Goal: Information Seeking & Learning: Learn about a topic

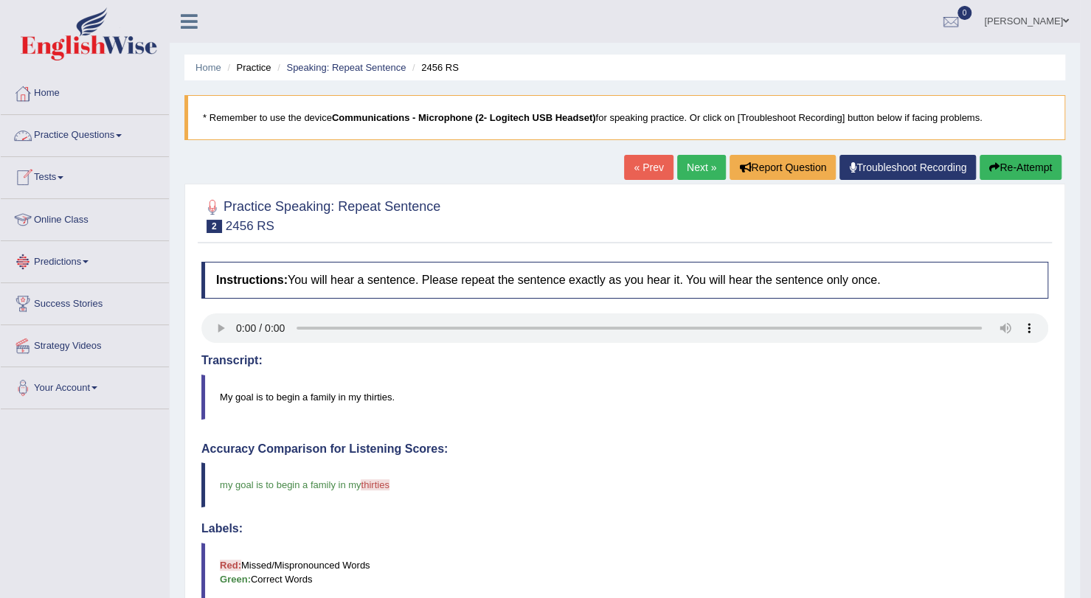
drag, startPoint x: 0, startPoint y: 0, endPoint x: 97, endPoint y: 139, distance: 169.7
click at [97, 139] on link "Practice Questions" at bounding box center [85, 133] width 168 height 37
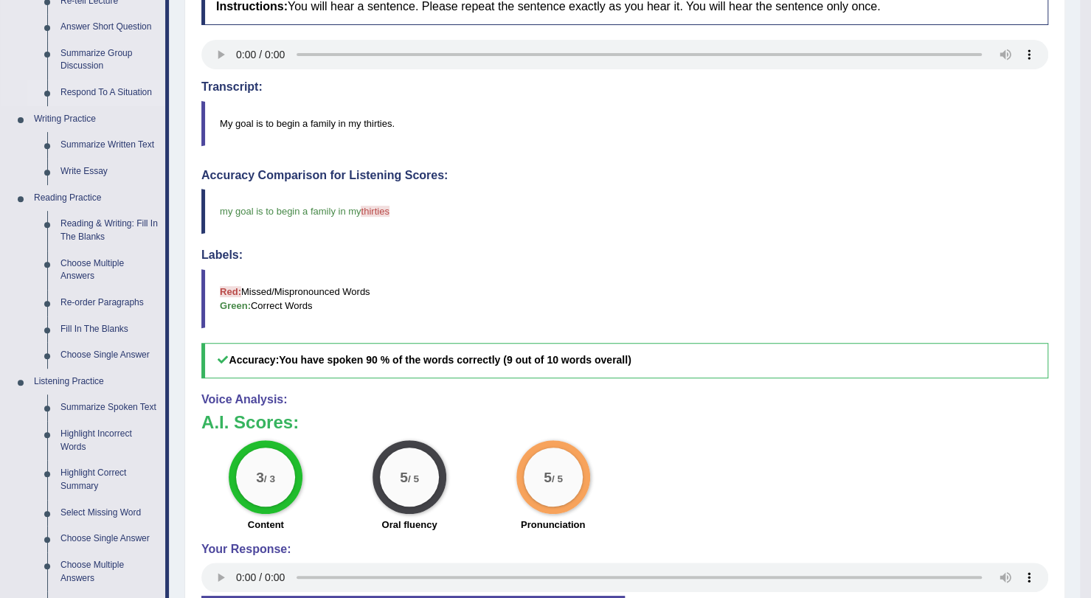
scroll to position [275, 0]
click at [128, 402] on link "Summarize Spoken Text" at bounding box center [109, 407] width 111 height 27
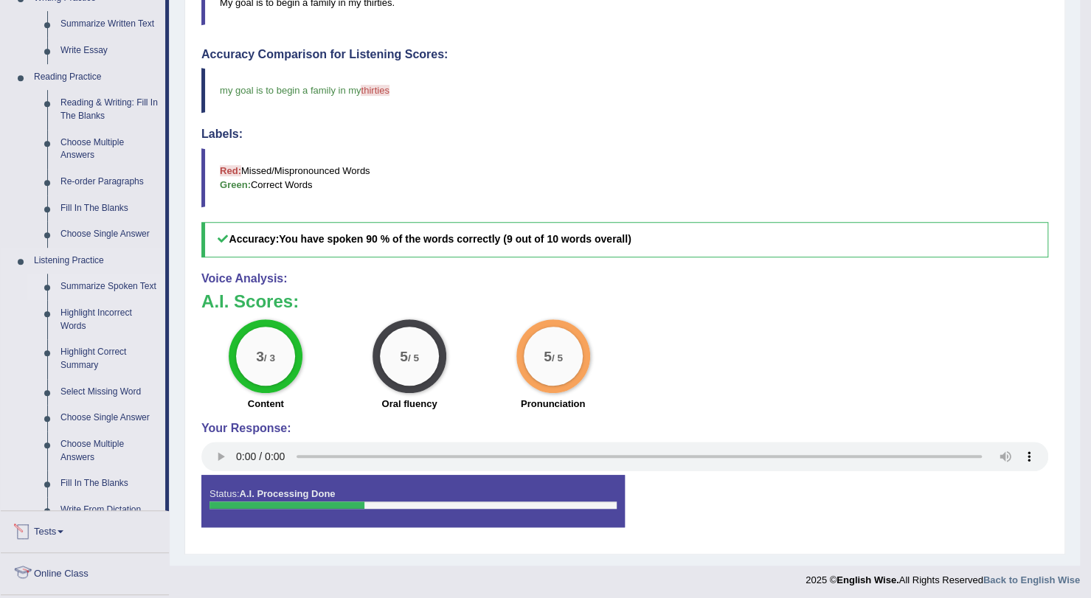
scroll to position [544, 0]
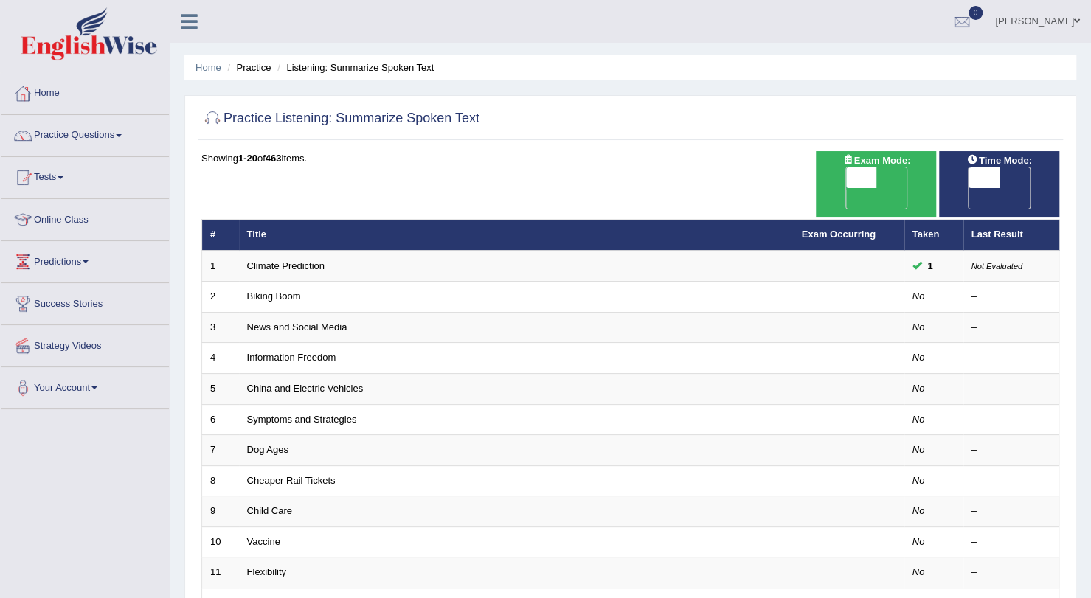
click at [846, 188] on span "OFF" at bounding box center [830, 198] width 31 height 21
checkbox input "true"
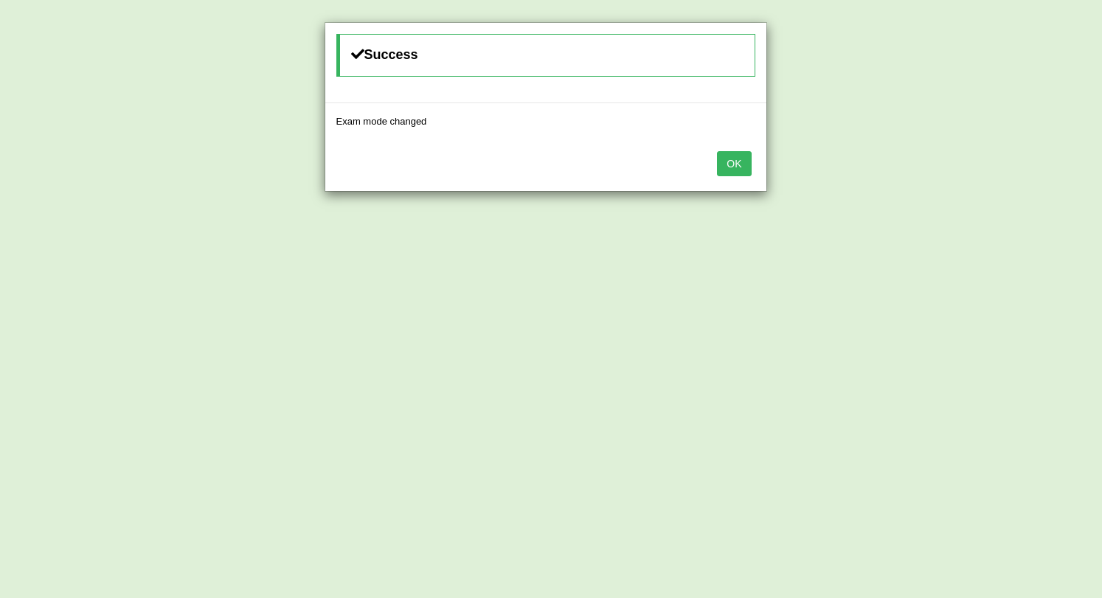
click at [732, 160] on button "OK" at bounding box center [734, 163] width 34 height 25
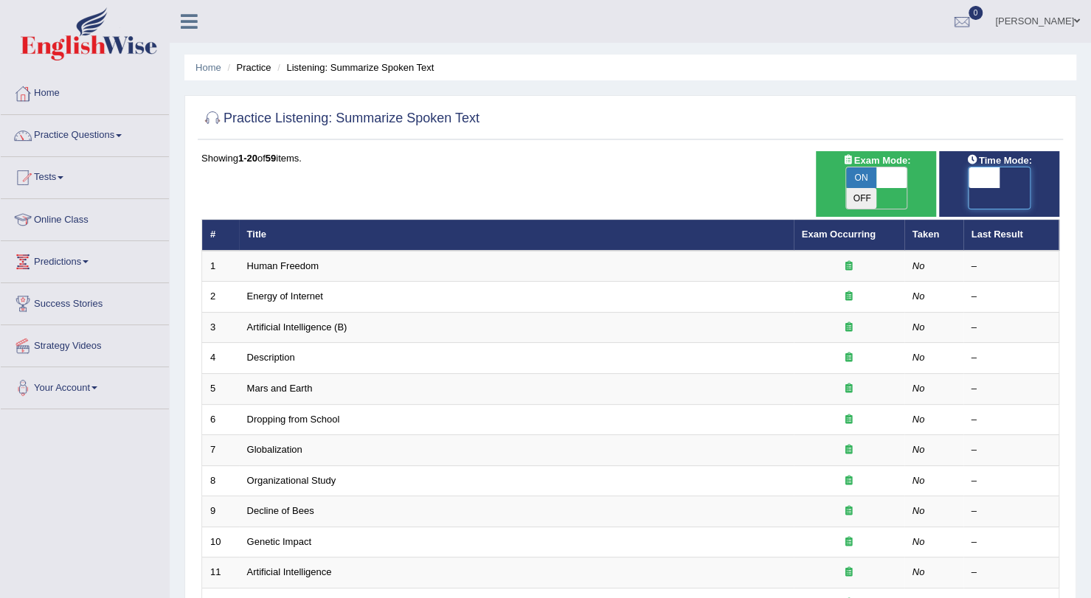
click at [998, 175] on span at bounding box center [984, 178] width 31 height 21
checkbox input "true"
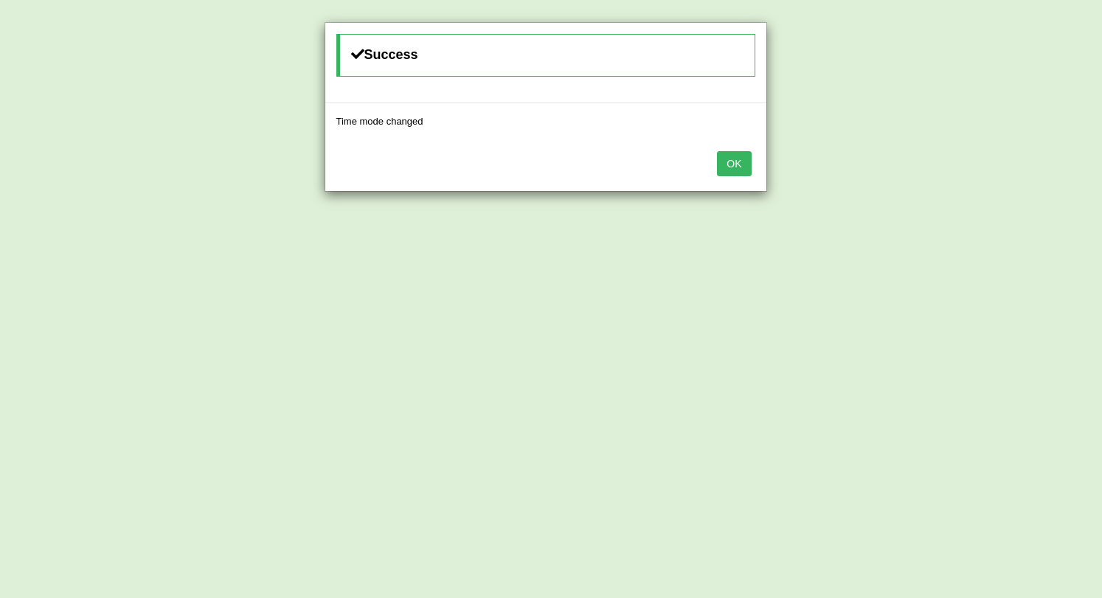
click at [733, 164] on button "OK" at bounding box center [734, 163] width 34 height 25
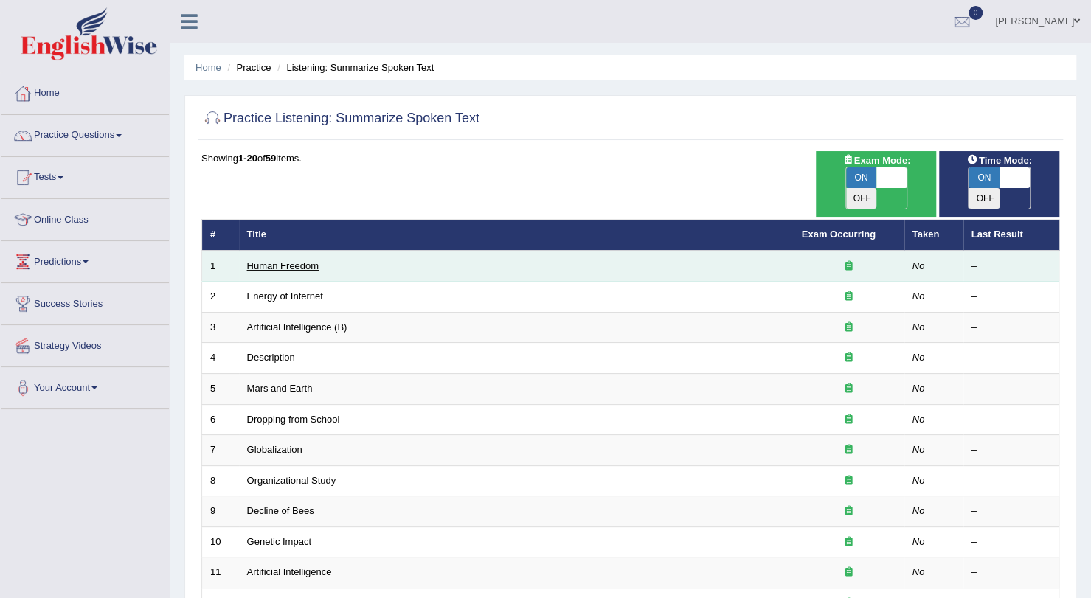
click at [301, 260] on link "Human Freedom" at bounding box center [283, 265] width 72 height 11
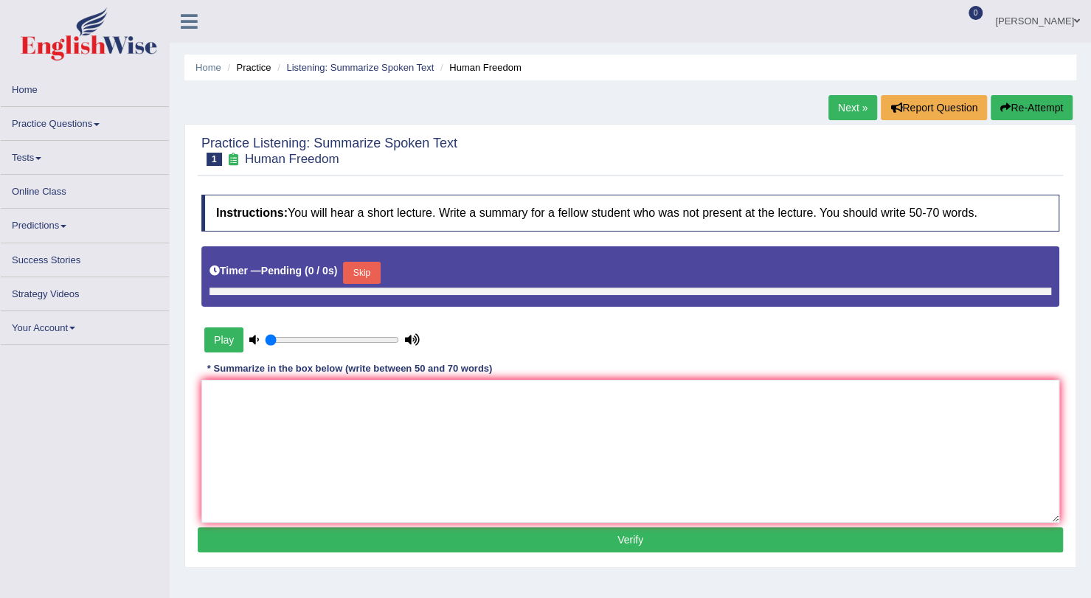
type input "0.95"
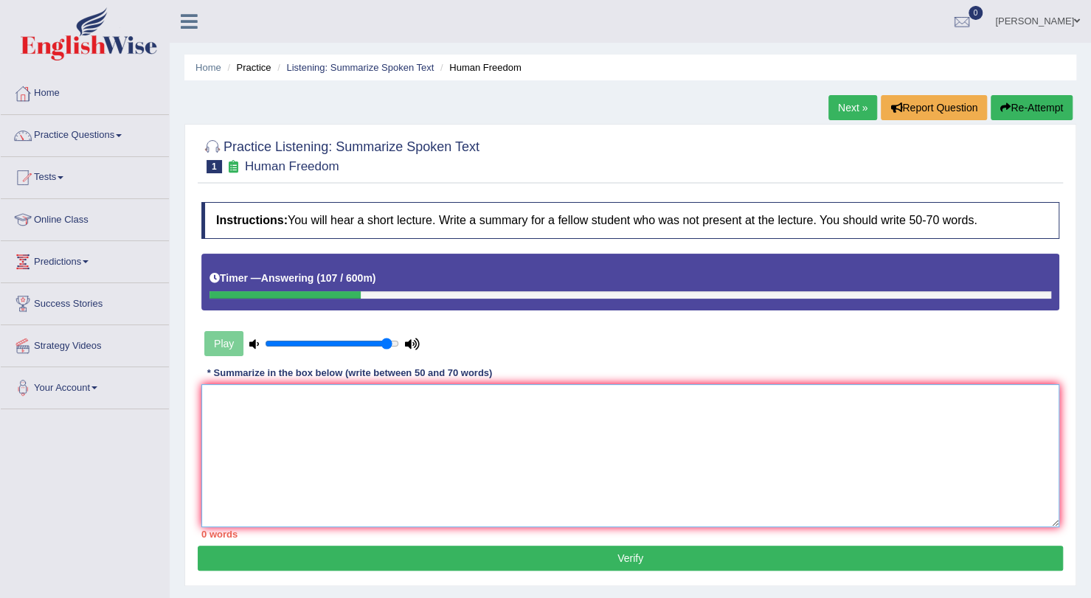
click at [528, 420] on textarea at bounding box center [630, 455] width 858 height 143
type textarea "a"
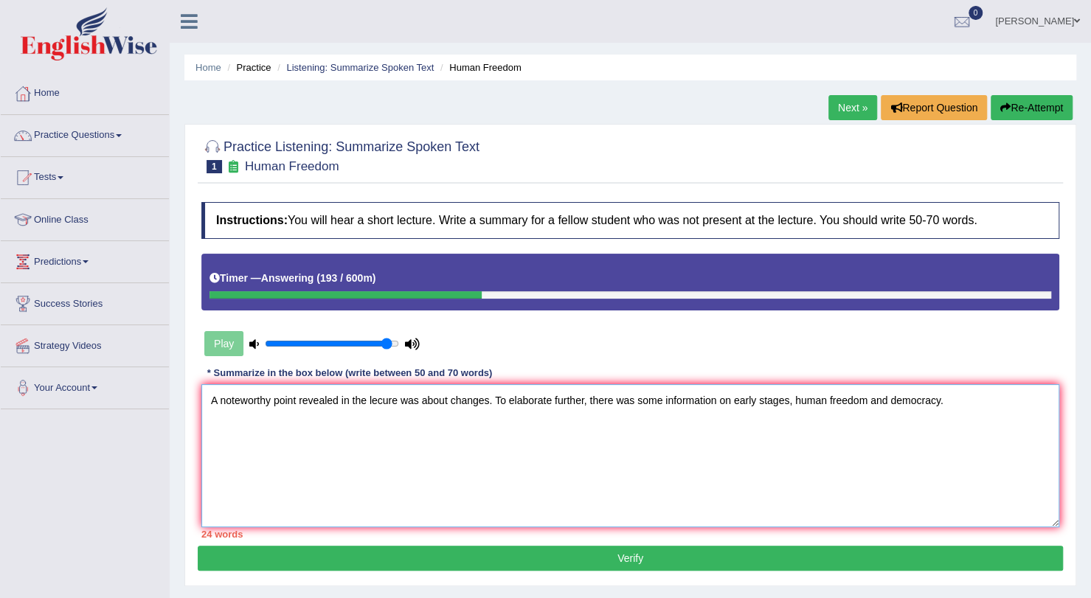
click at [486, 407] on textarea "A noteworthy point revealed in the lecure was about changes. To elaborate furth…" at bounding box center [630, 455] width 858 height 143
click at [1026, 394] on textarea "A noteworthy point revealed in the lecure was about changes in businesses. To e…" at bounding box center [630, 455] width 858 height 143
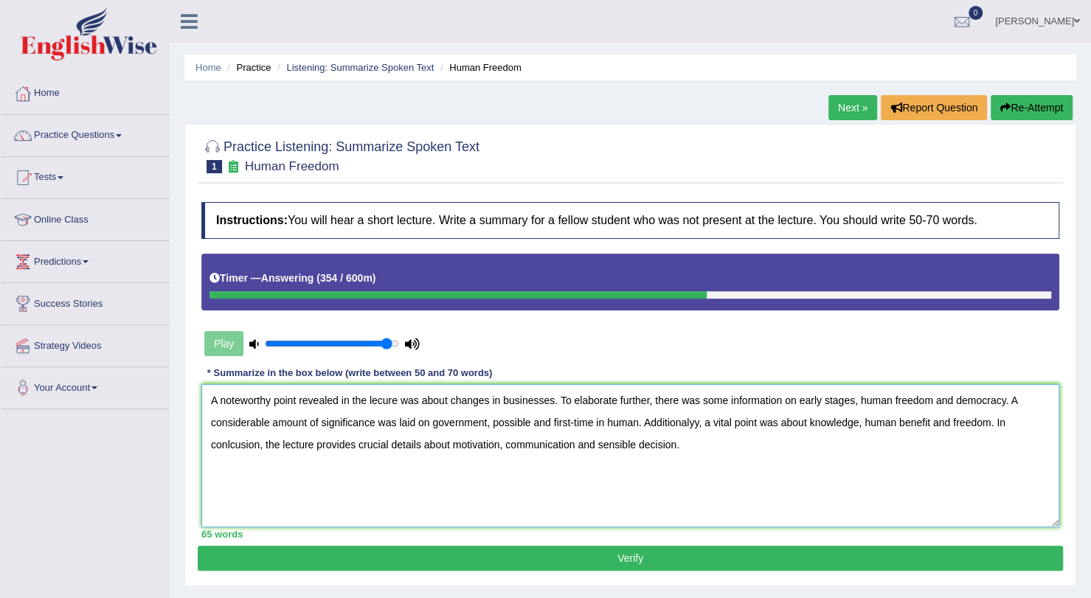
click at [552, 402] on textarea "A noteworthy point revealed in the lecure was about changes in businesses. To e…" at bounding box center [630, 455] width 858 height 143
click at [883, 455] on textarea "A noteworthy point revealed in the lecure was about changes in businesses, info…" at bounding box center [630, 455] width 858 height 143
click at [922, 434] on textarea "A noteworthy point revealed in the lecure was about changes in businesses, info…" at bounding box center [630, 455] width 858 height 143
click at [922, 427] on textarea "A noteworthy point revealed in the lecure was about changes in businesses, info…" at bounding box center [630, 455] width 858 height 143
click at [942, 436] on textarea "A noteworthy point revealed in the lecure was about changes in businesses, info…" at bounding box center [630, 455] width 858 height 143
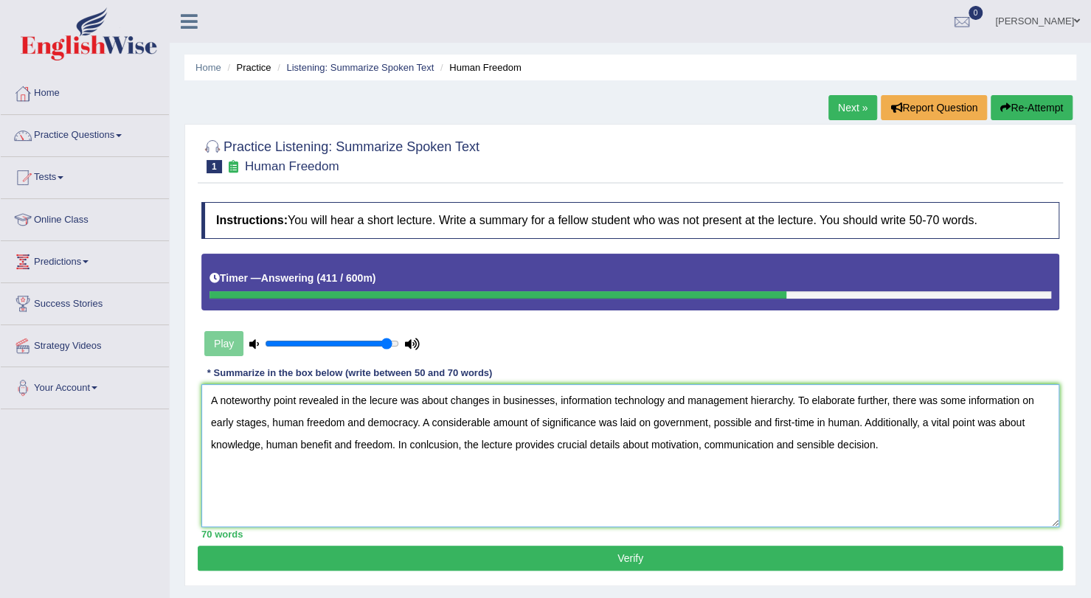
click at [452, 449] on textarea "A noteworthy point revealed in the lecure was about changes in businesses, info…" at bounding box center [630, 455] width 858 height 143
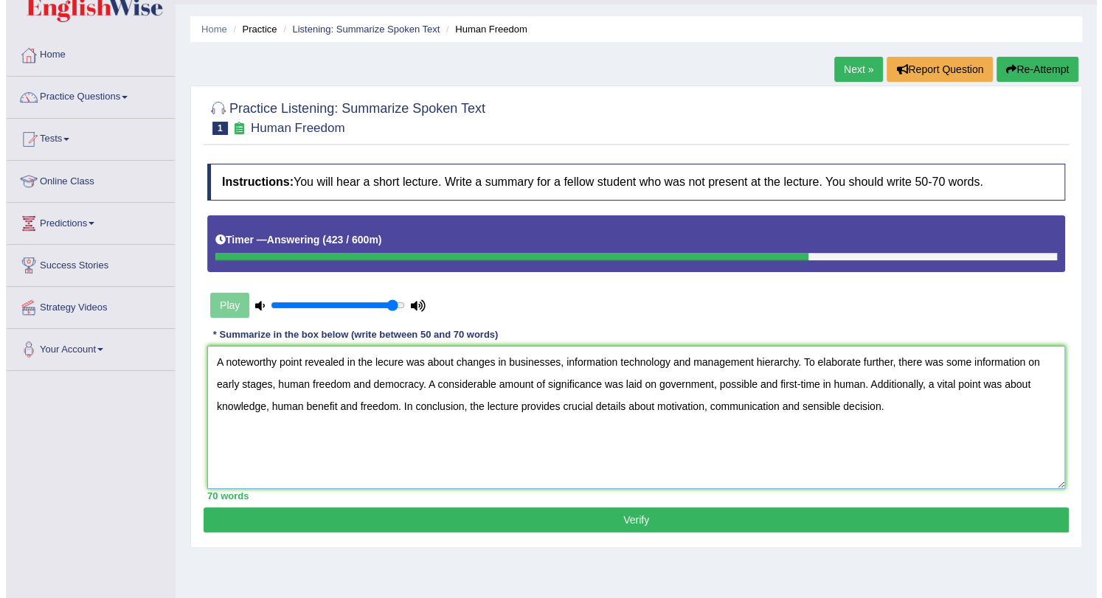
scroll to position [39, 0]
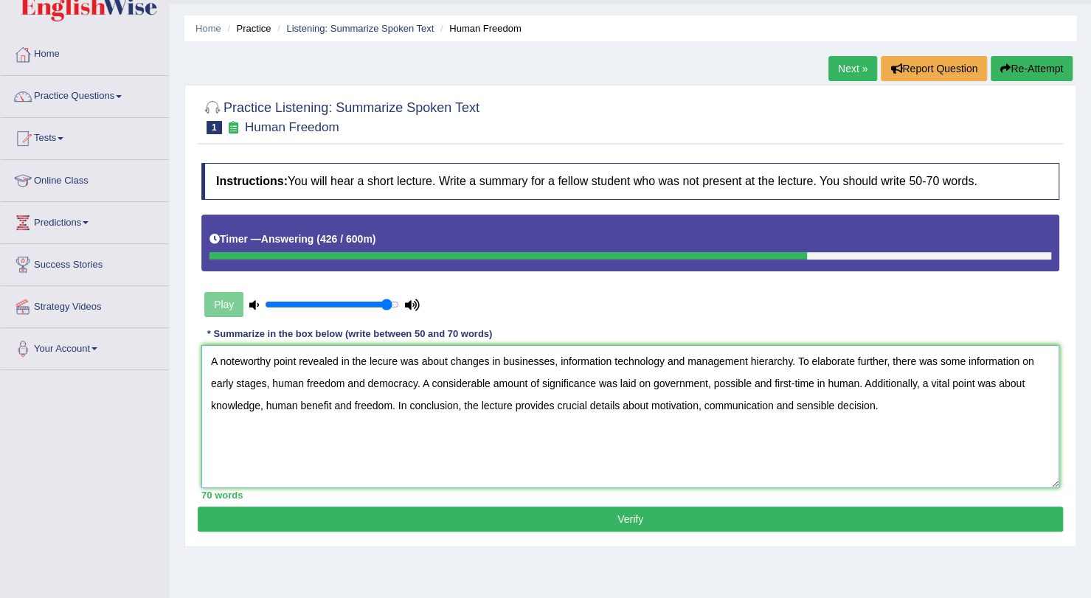
click at [383, 355] on textarea "A noteworthy point revealed in the lecure was about changes in businesses, info…" at bounding box center [630, 416] width 858 height 143
type textarea "A noteworthy point revealed in the lecture was about changes in businesses, inf…"
click at [621, 521] on button "Verify" at bounding box center [631, 519] width 866 height 25
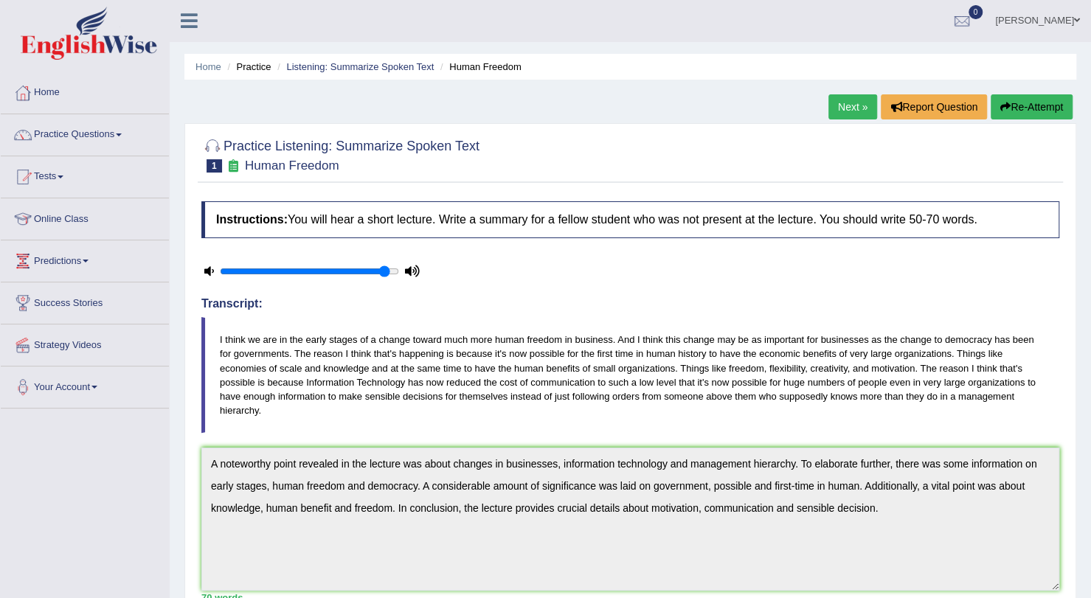
scroll to position [0, 0]
type input "0.9"
click at [374, 274] on input "range" at bounding box center [309, 272] width 179 height 12
click at [835, 103] on link "Next »" at bounding box center [853, 107] width 49 height 25
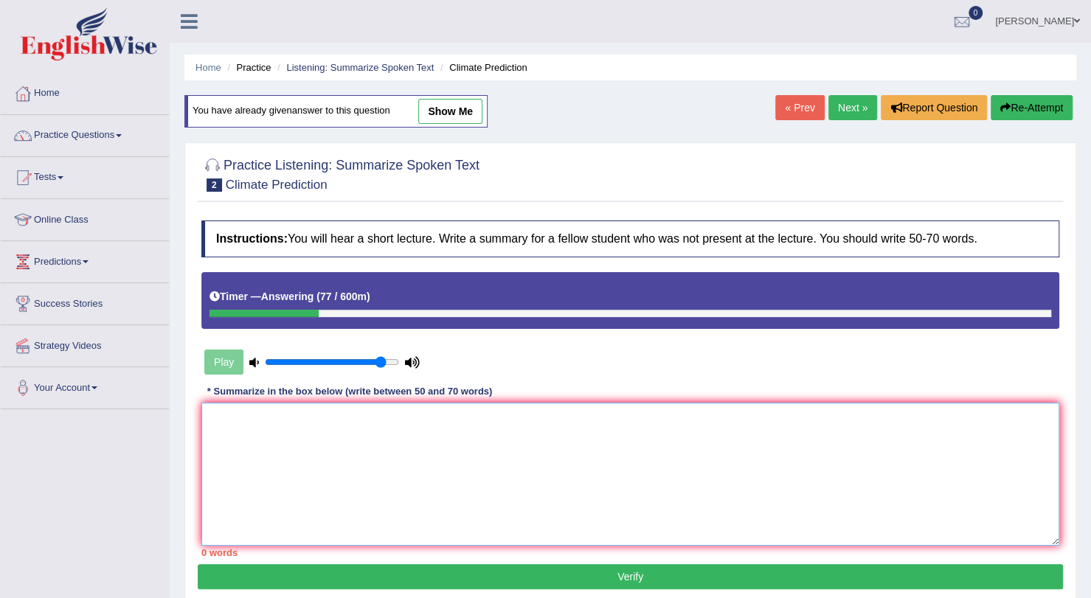
click at [336, 435] on textarea at bounding box center [630, 474] width 858 height 143
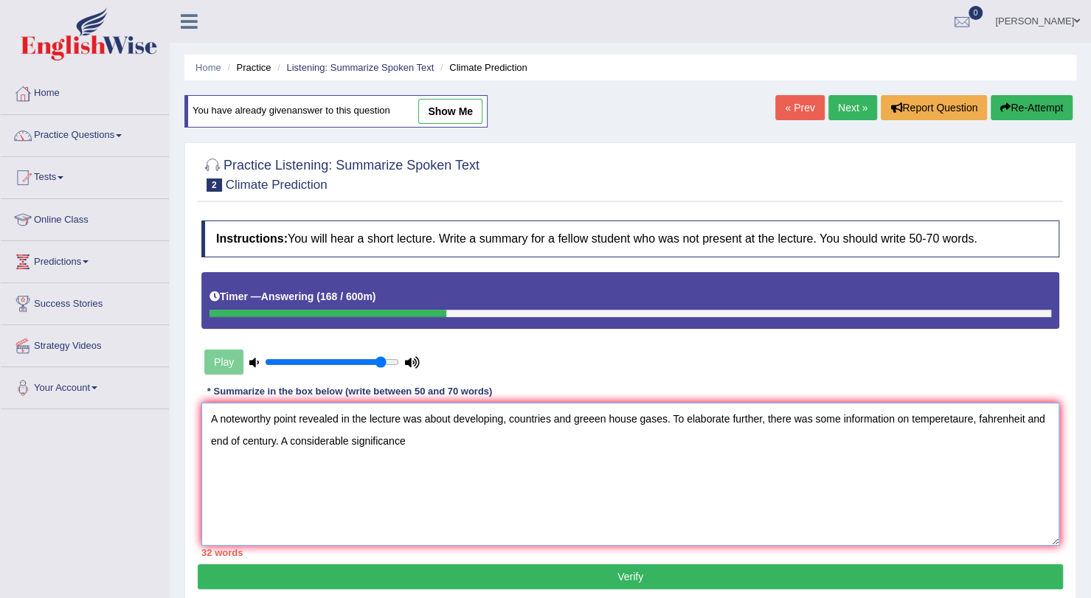
click at [351, 438] on textarea "A noteworthy point revealed in the lecture was about developing, countries and …" at bounding box center [630, 474] width 858 height 143
click at [458, 441] on textarea "A noteworthy point revealed in the lecture was about developing, countries and …" at bounding box center [630, 474] width 858 height 143
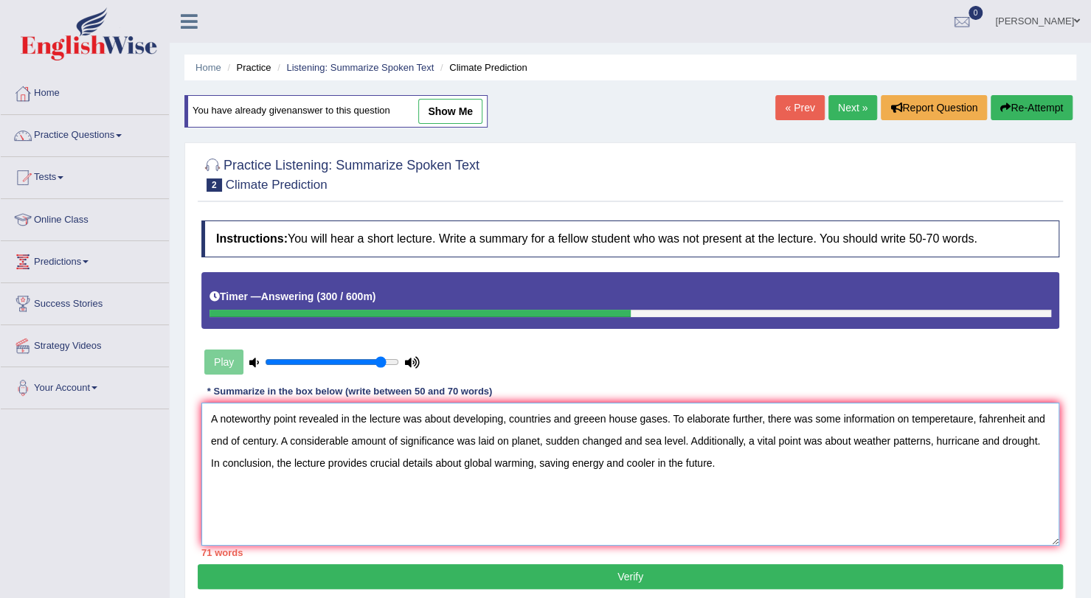
click at [591, 424] on textarea "A noteworthy point revealed in the lecture was about developing, countries and …" at bounding box center [630, 474] width 858 height 143
click at [622, 443] on textarea "A noteworthy point revealed in the lecture was about developing, countries and …" at bounding box center [630, 474] width 858 height 143
type textarea "A noteworthy point revealed in the lecture was about developing, countries and …"
click at [638, 573] on button "Verify" at bounding box center [631, 576] width 866 height 25
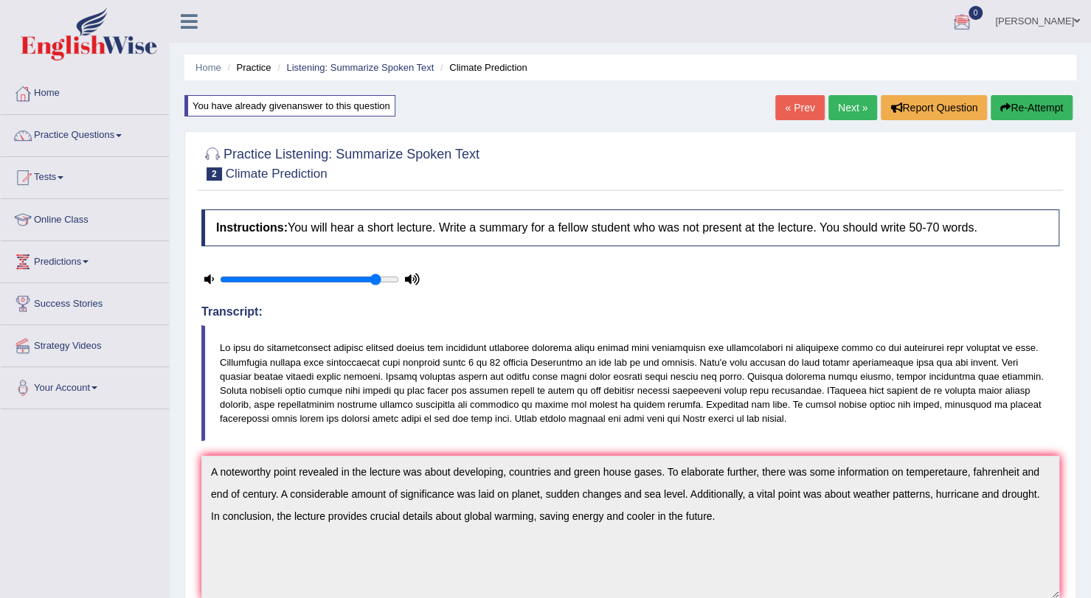
click at [847, 106] on link "Next »" at bounding box center [853, 107] width 49 height 25
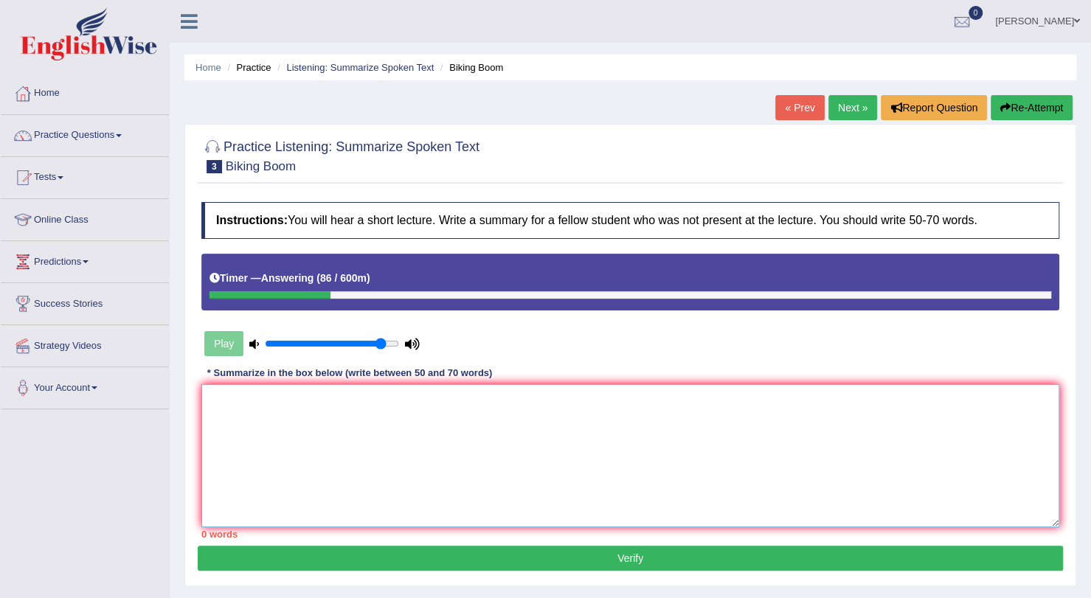
click at [438, 388] on textarea at bounding box center [630, 455] width 858 height 143
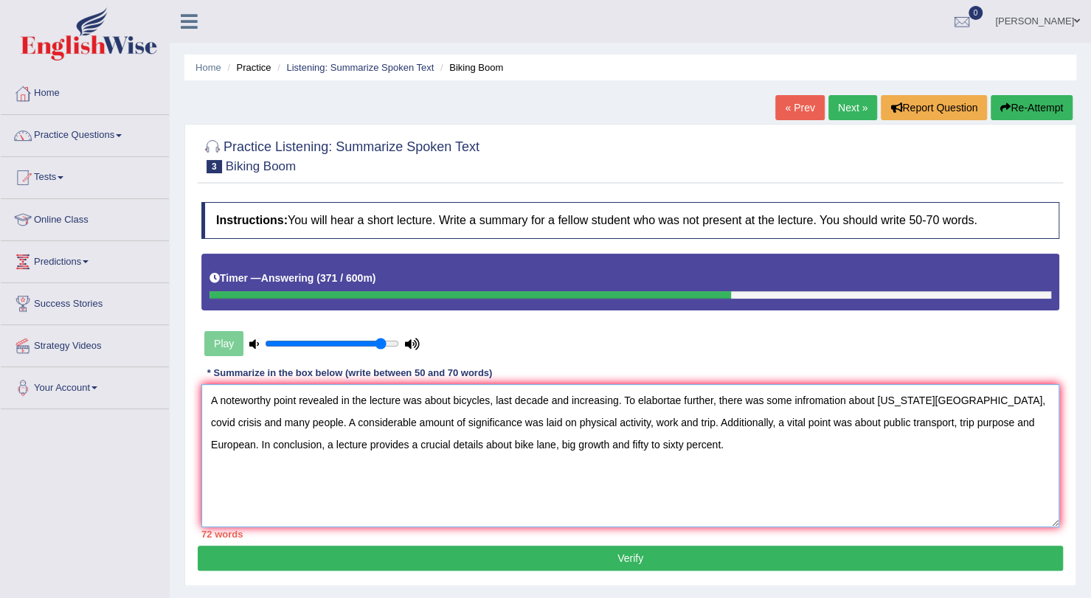
drag, startPoint x: 942, startPoint y: 420, endPoint x: 891, endPoint y: 420, distance: 50.9
click at [891, 420] on textarea "A noteworthy point revealed in the lecture was about bicycles, last decade and …" at bounding box center [630, 455] width 858 height 143
click at [894, 421] on textarea "A noteworthy point revealed in the lecture was about bicycles, last decade and …" at bounding box center [630, 455] width 858 height 143
click at [914, 420] on textarea "A noteworthy point revealed in the lecture was about bicycles, last decade and …" at bounding box center [630, 455] width 858 height 143
click at [964, 449] on textarea "A noteworthy point revealed in the lecture was about bicycles, last decade and …" at bounding box center [630, 455] width 858 height 143
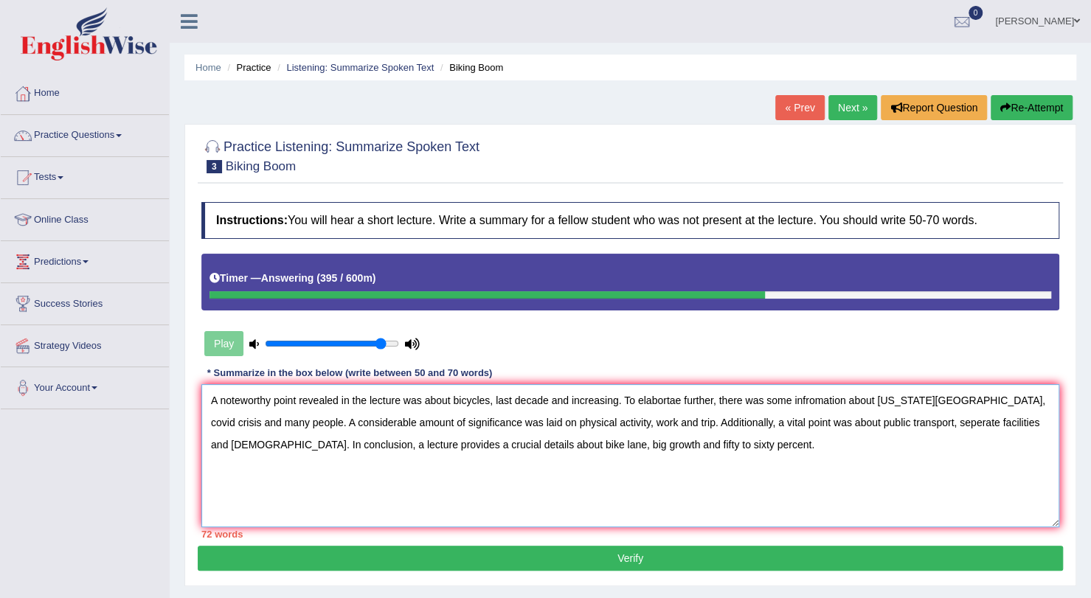
click at [911, 424] on textarea "A noteworthy point revealed in the lecture was about bicycles, last decade and …" at bounding box center [630, 455] width 858 height 143
click at [864, 441] on textarea "A noteworthy point revealed in the lecture was about bicycles, last decade and …" at bounding box center [630, 455] width 858 height 143
type textarea "A noteworthy point revealed in the lecture was about bicycles, last decade and …"
click at [733, 557] on button "Verify" at bounding box center [631, 558] width 866 height 25
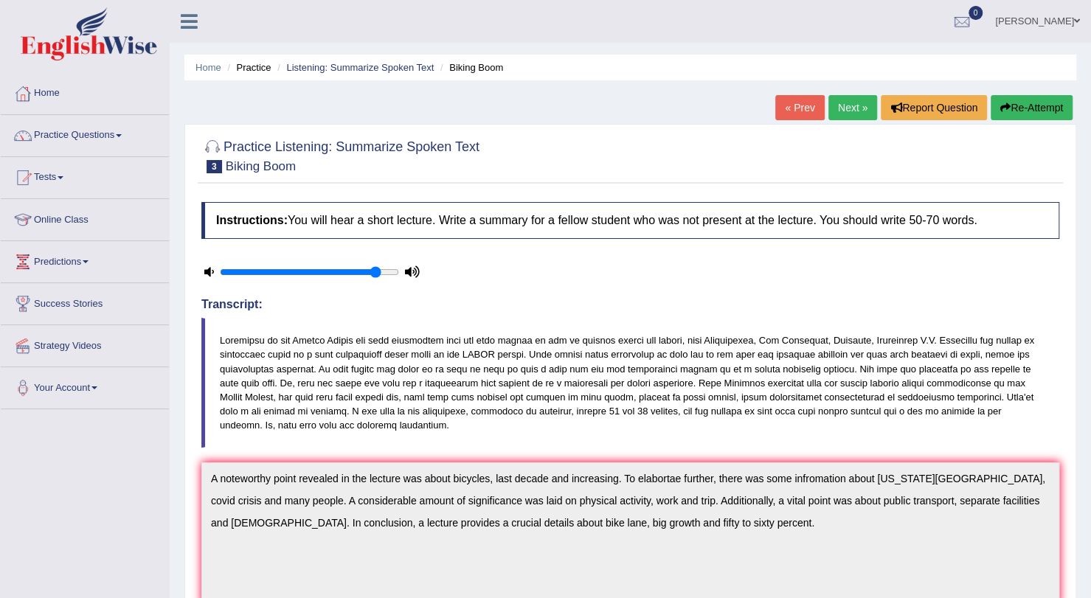
click at [753, 424] on blockquote at bounding box center [630, 383] width 858 height 130
click at [847, 104] on link "Next »" at bounding box center [853, 107] width 49 height 25
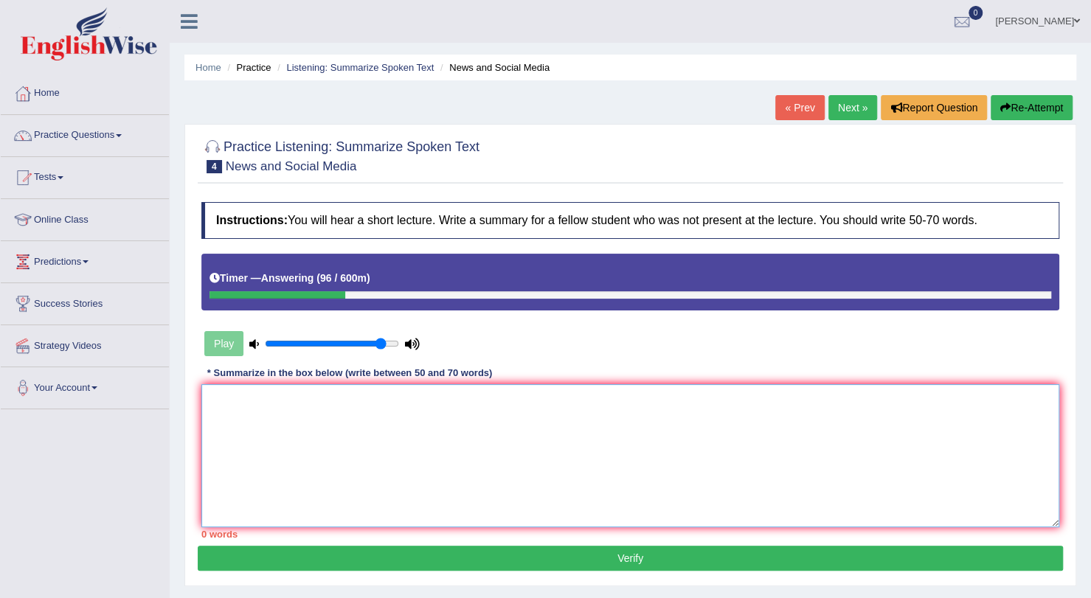
click at [500, 399] on textarea at bounding box center [630, 455] width 858 height 143
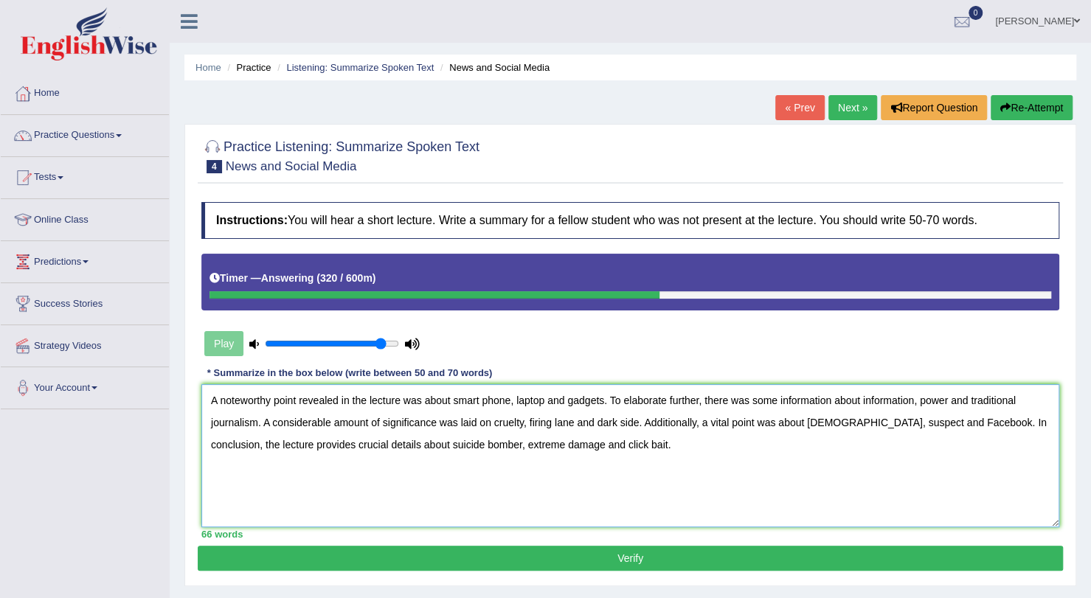
drag, startPoint x: 576, startPoint y: 420, endPoint x: 531, endPoint y: 418, distance: 44.3
click at [531, 418] on textarea "A noteworthy point revealed in the lecture was about smart phone, laptop and ga…" at bounding box center [630, 455] width 858 height 143
drag, startPoint x: 915, startPoint y: 400, endPoint x: 867, endPoint y: 396, distance: 48.2
click at [867, 396] on textarea "A noteworthy point revealed in the lecture was about smart phone, laptop and ga…" at bounding box center [630, 455] width 858 height 143
click at [888, 436] on textarea "A noteworthy point revealed in the lecture was about smart phone, laptop and ga…" at bounding box center [630, 455] width 858 height 143
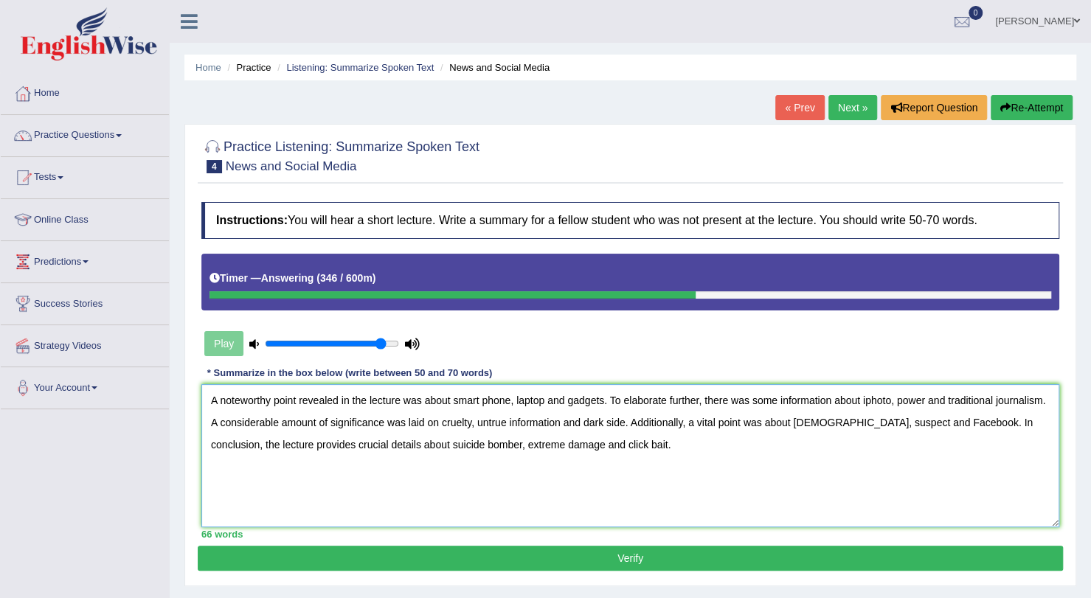
click at [868, 401] on textarea "A noteworthy point revealed in the lecture was about smart phone, laptop and ga…" at bounding box center [630, 455] width 858 height 143
click at [875, 472] on textarea "A noteworthy point revealed in the lecture was about smart phone, laptop and ga…" at bounding box center [630, 455] width 858 height 143
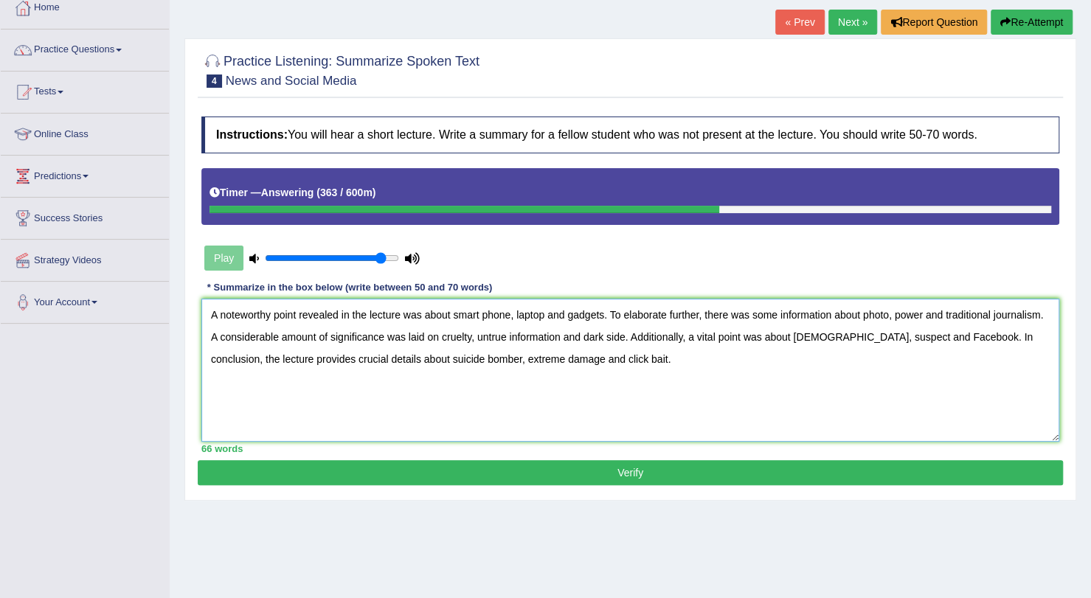
scroll to position [88, 0]
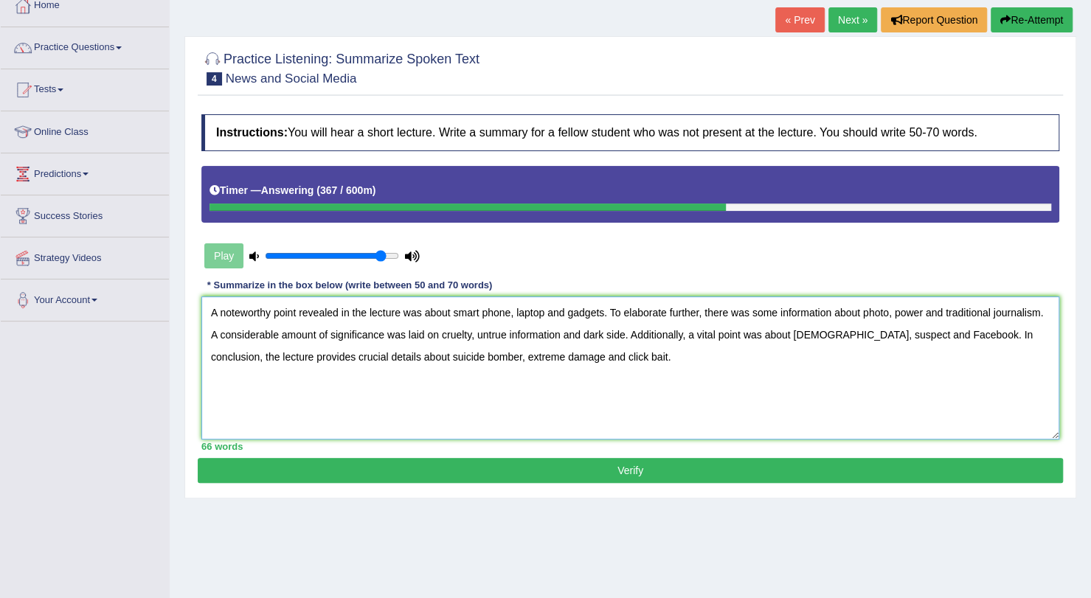
drag, startPoint x: 564, startPoint y: 336, endPoint x: 478, endPoint y: 333, distance: 85.6
click at [478, 333] on textarea "A noteworthy point revealed in the lecture was about smart phone, laptop and ga…" at bounding box center [630, 368] width 858 height 143
click at [598, 362] on textarea "A noteworthy point revealed in the lecture was about smart phone, laptop and ga…" at bounding box center [630, 368] width 858 height 143
type textarea "A noteworthy point revealed in the lecture was about smart phone, laptop and ga…"
click at [542, 472] on button "Verify" at bounding box center [631, 470] width 866 height 25
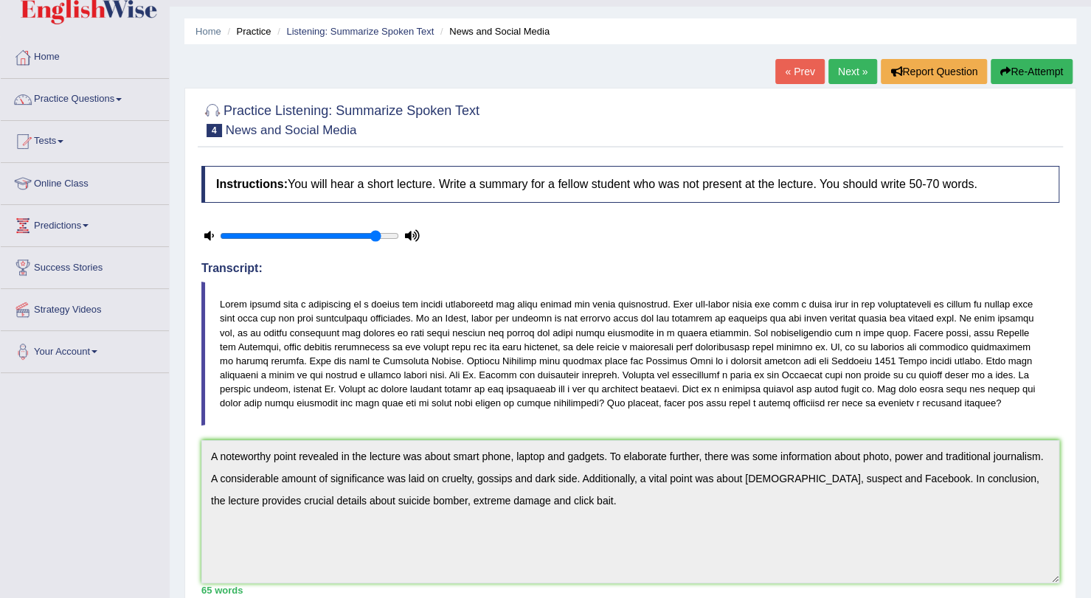
scroll to position [0, 0]
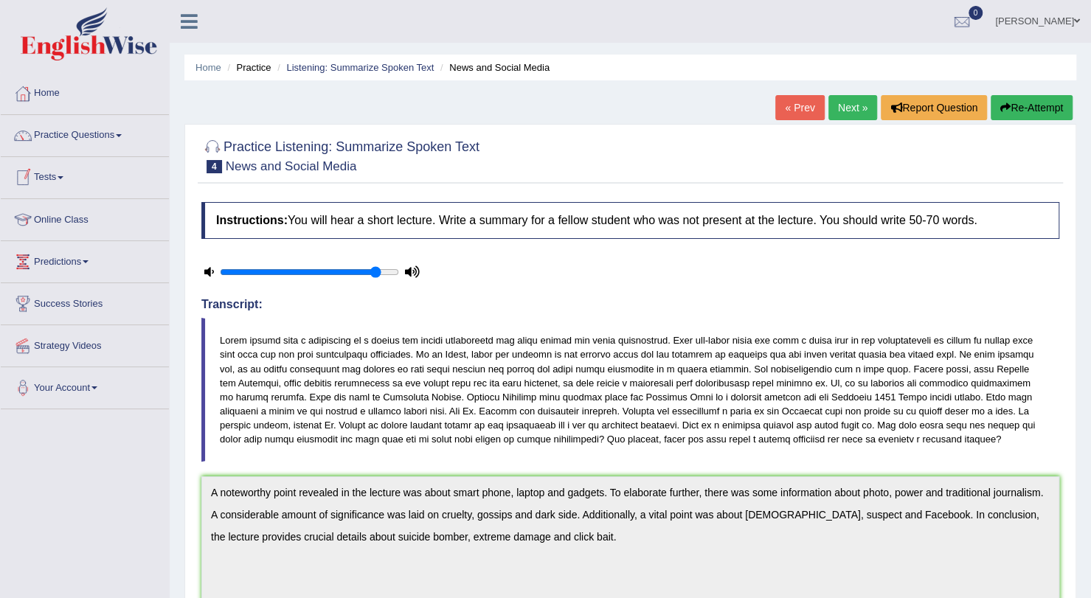
click at [58, 152] on li "Practice Questions Speaking Practice Read Aloud Repeat Sentence Describe Image …" at bounding box center [85, 136] width 168 height 42
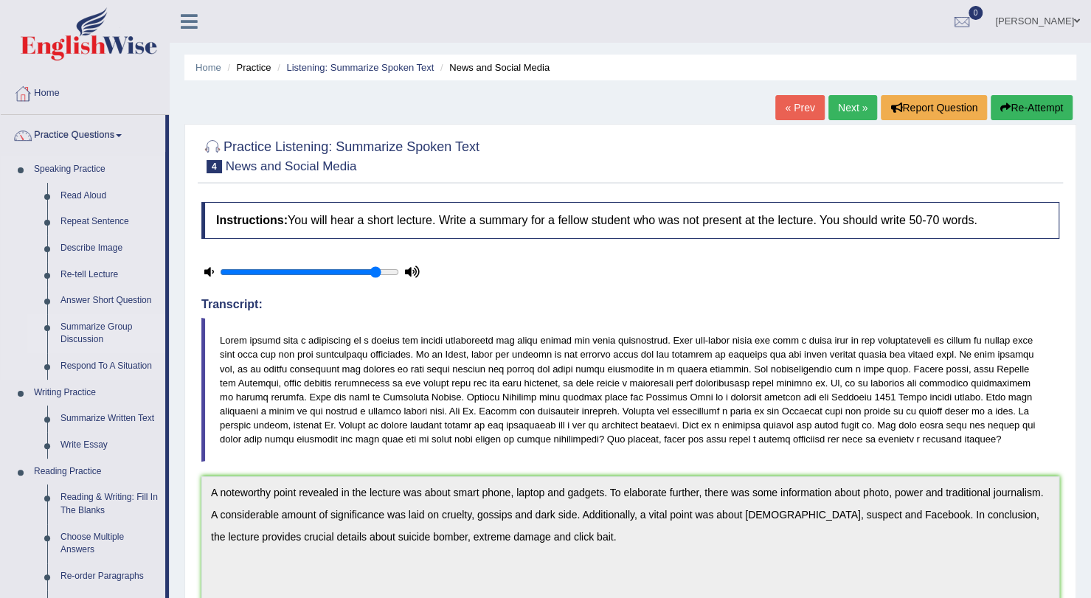
drag, startPoint x: 167, startPoint y: 219, endPoint x: 162, endPoint y: 327, distance: 107.9
click at [162, 327] on li "Practice Questions Speaking Practice Read Aloud Repeat Sentence Describe Image …" at bounding box center [85, 530] width 168 height 830
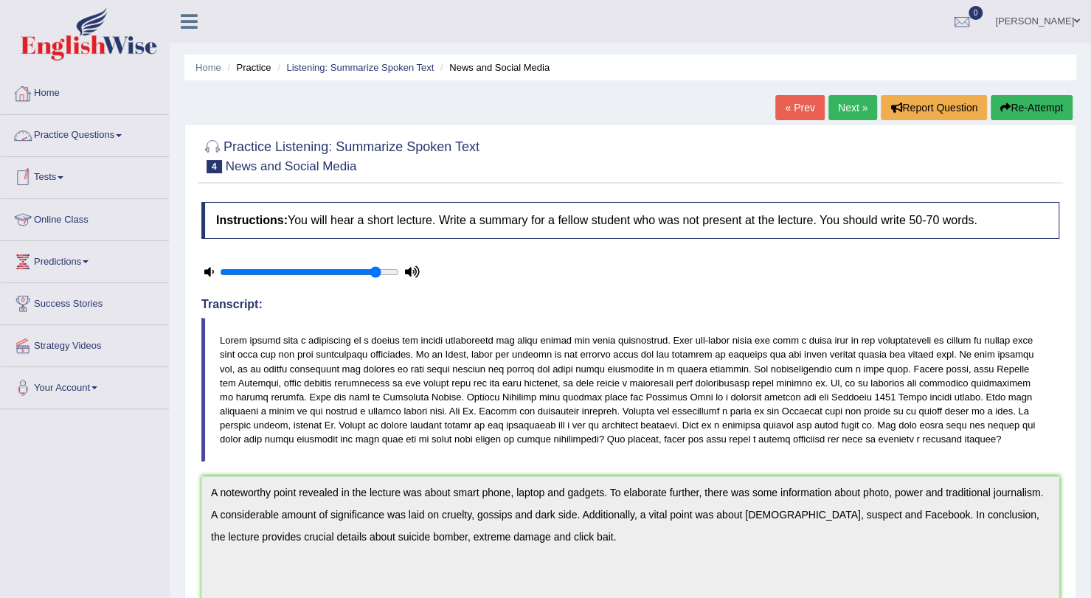
click at [74, 130] on link "Practice Questions" at bounding box center [85, 133] width 168 height 37
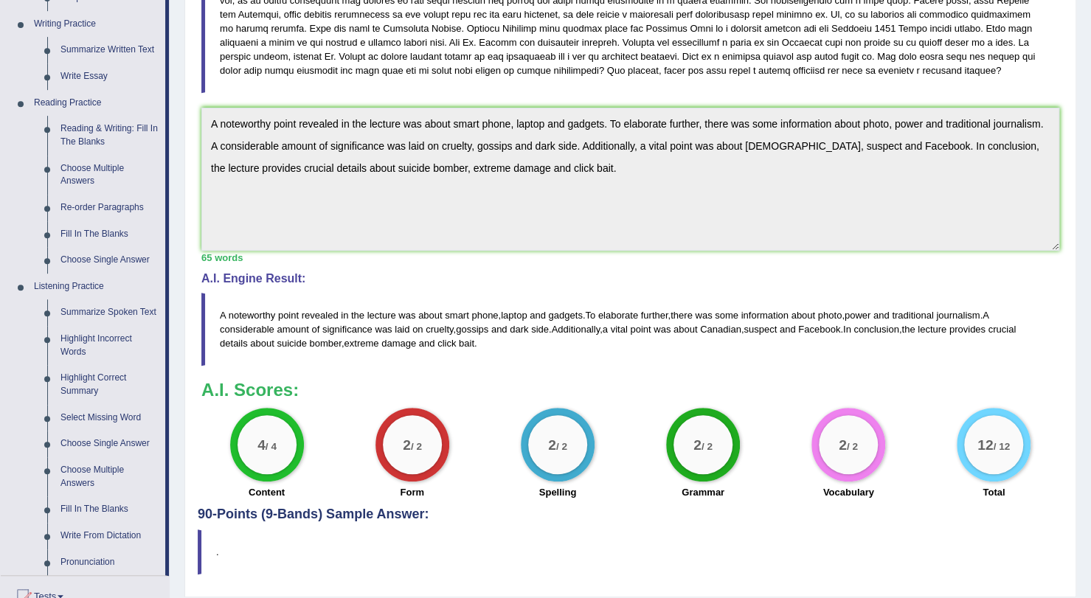
scroll to position [413, 0]
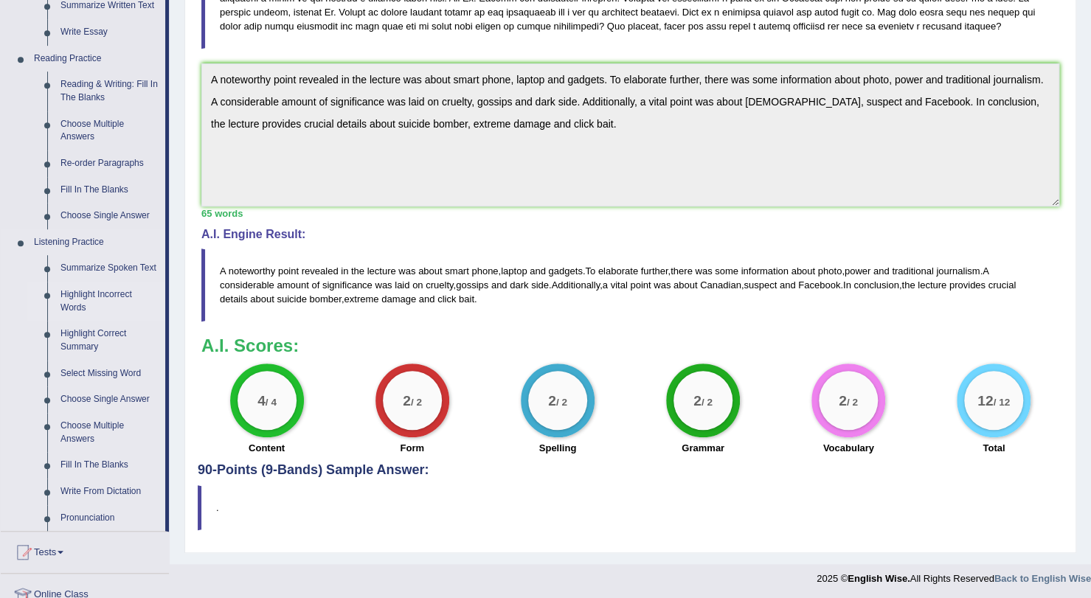
click at [74, 294] on link "Highlight Incorrect Words" at bounding box center [109, 301] width 111 height 39
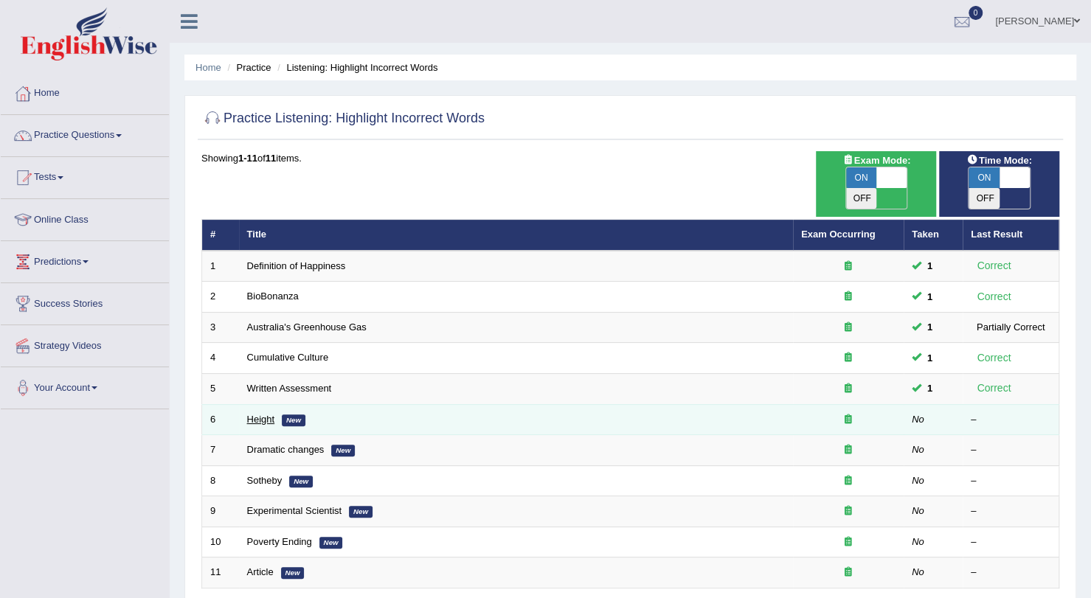
click at [258, 414] on link "Height" at bounding box center [261, 419] width 28 height 11
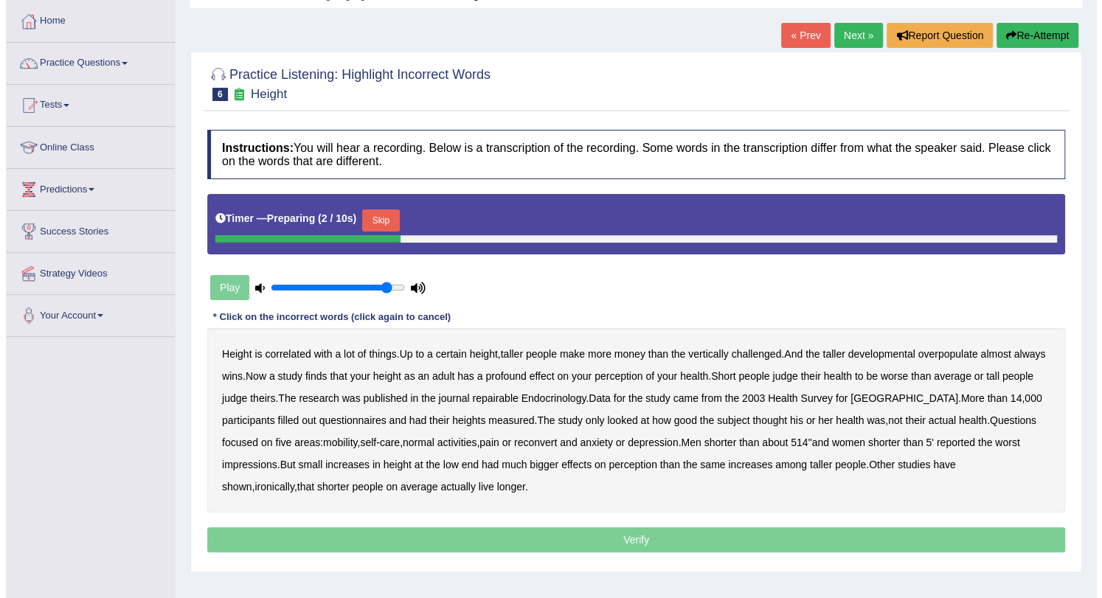
scroll to position [73, 0]
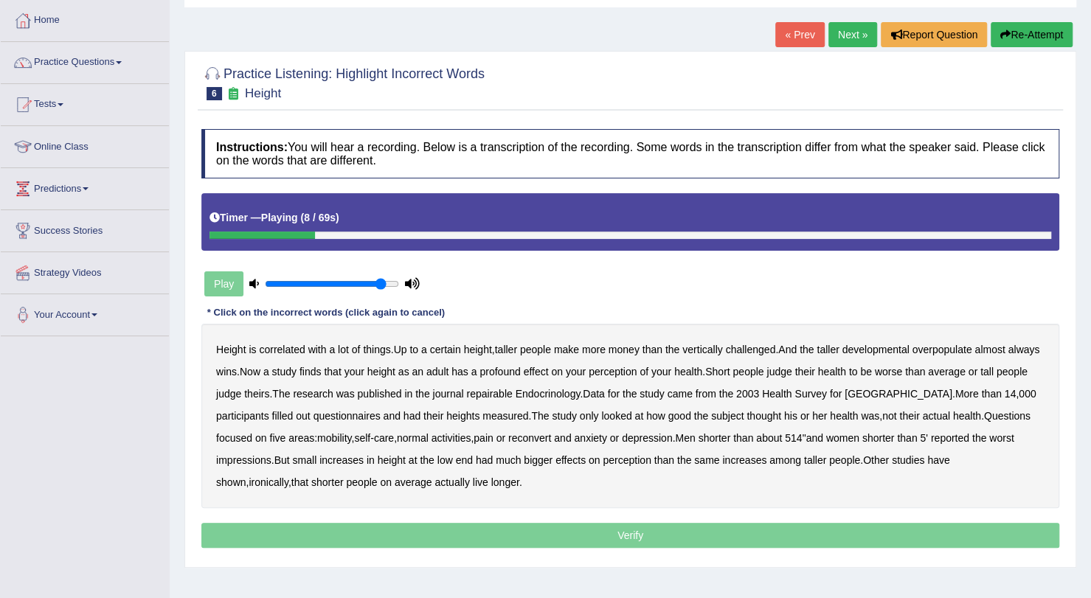
click at [883, 355] on div "Height is correlated with a lot of things . Up to a certain height , taller peo…" at bounding box center [630, 416] width 858 height 184
click at [886, 349] on b "developmental" at bounding box center [876, 350] width 67 height 12
click at [931, 348] on b "overpopulate" at bounding box center [942, 350] width 60 height 12
click at [512, 389] on b "repairable" at bounding box center [489, 394] width 46 height 12
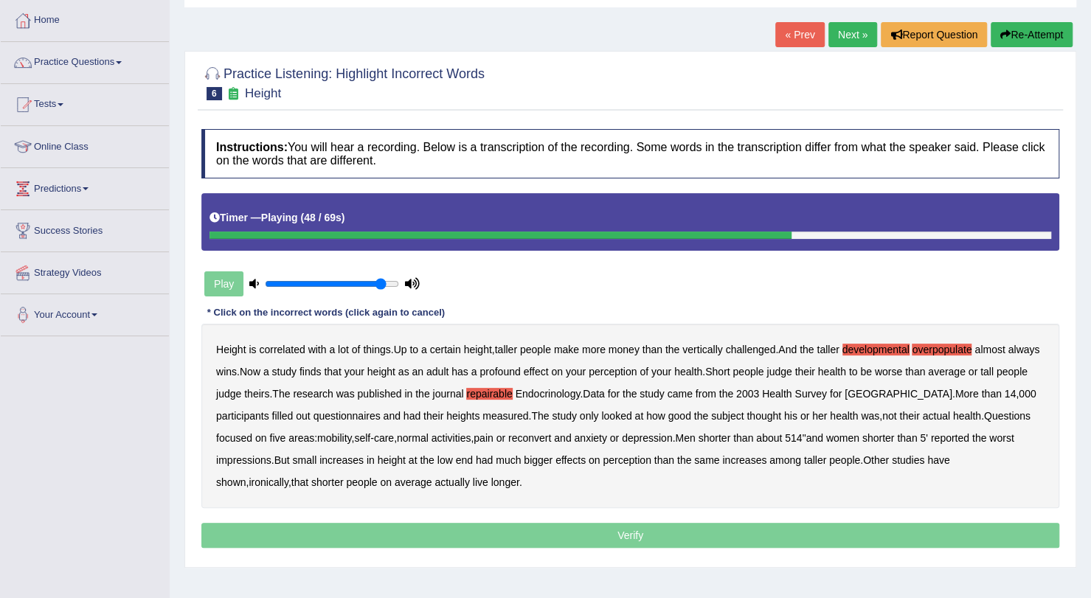
click at [542, 439] on b "reconvert" at bounding box center [529, 438] width 43 height 12
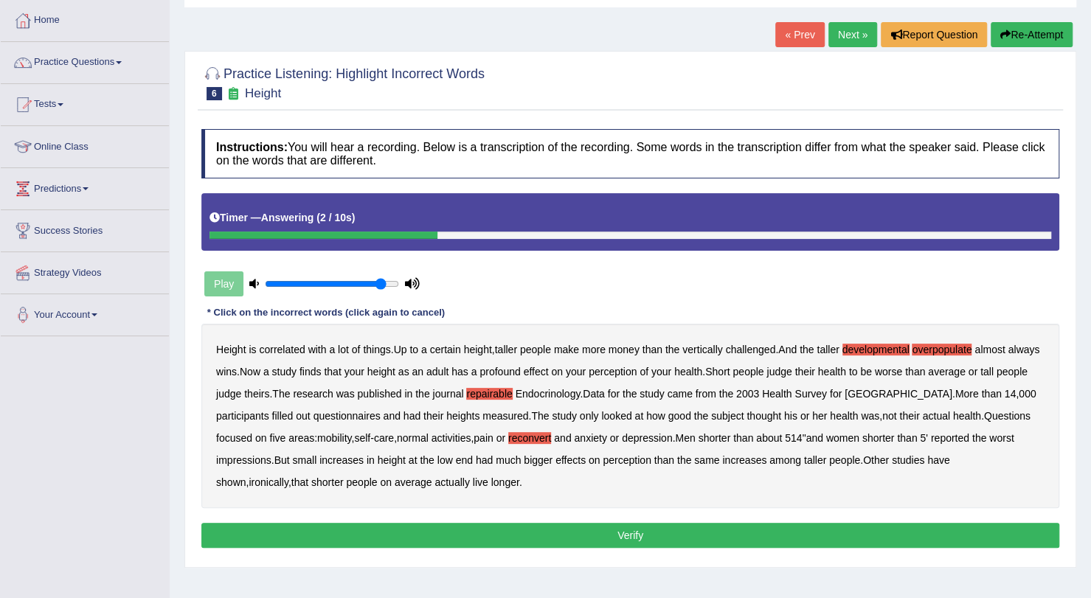
click at [491, 529] on button "Verify" at bounding box center [630, 535] width 858 height 25
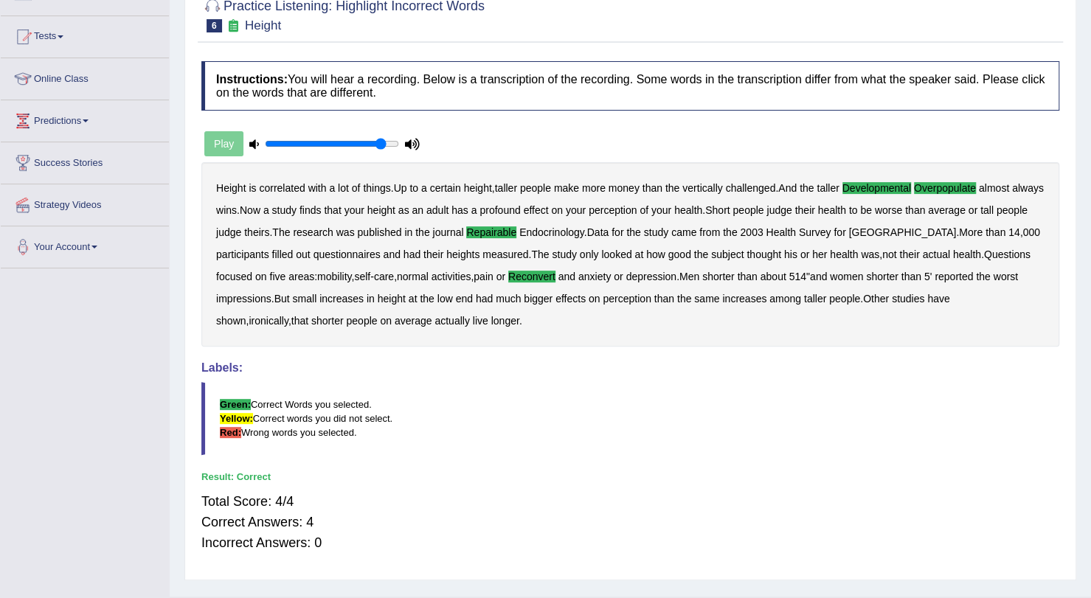
scroll to position [0, 0]
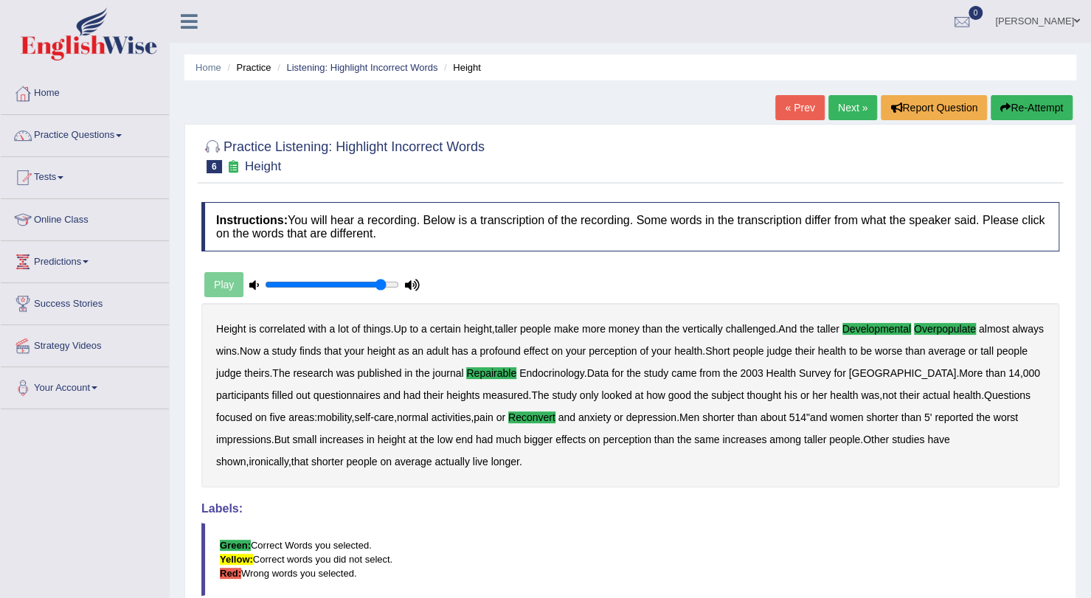
click at [856, 98] on link "Next »" at bounding box center [853, 107] width 49 height 25
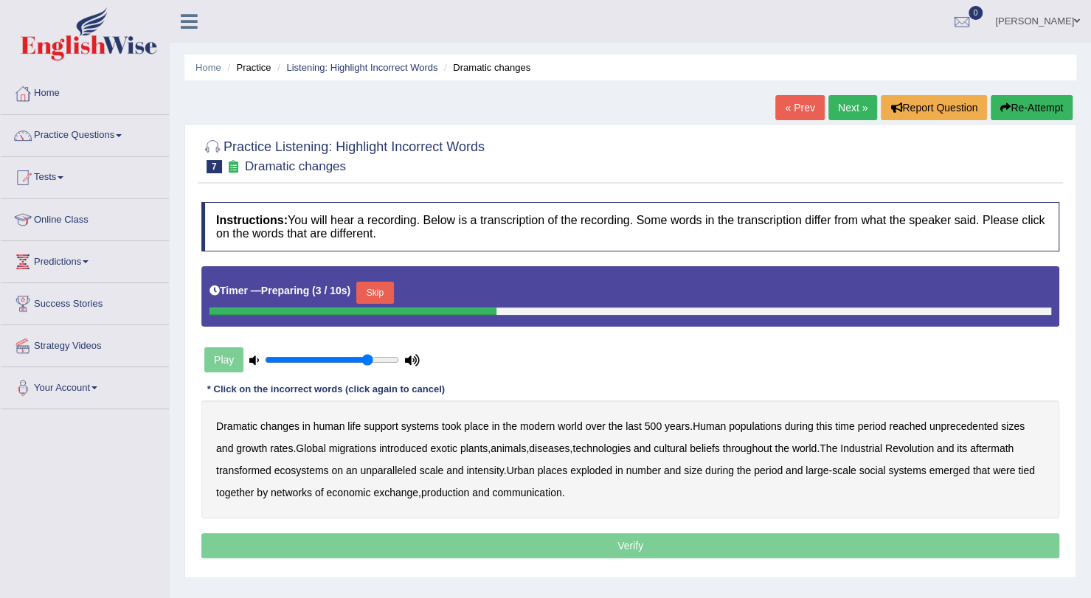
type input "0.8"
click at [370, 358] on input "range" at bounding box center [332, 360] width 134 height 12
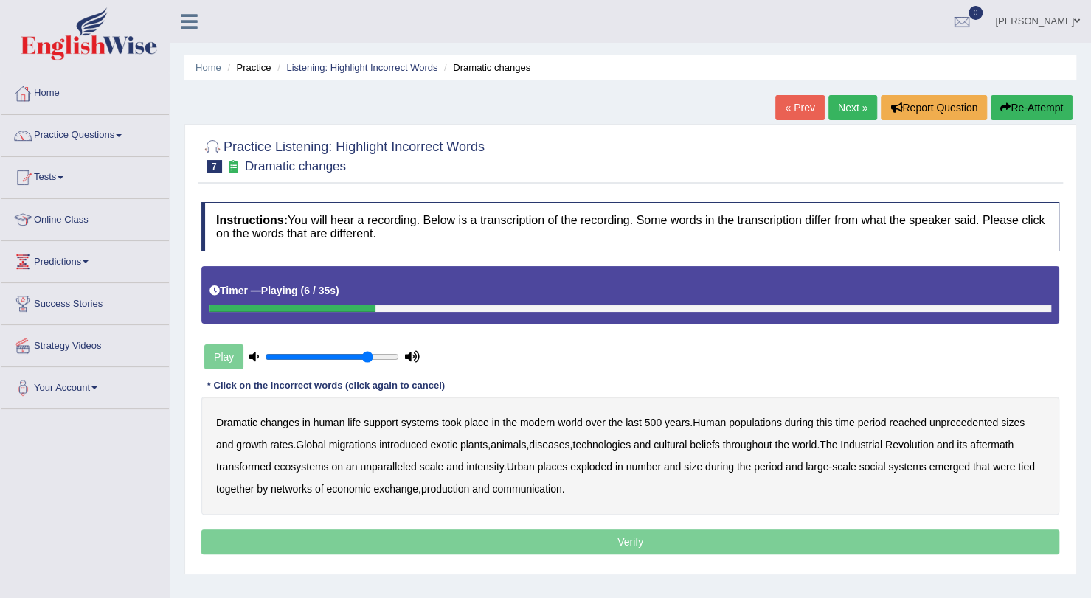
click at [766, 425] on b "populations" at bounding box center [755, 423] width 53 height 12
click at [570, 446] on b "diseases" at bounding box center [549, 445] width 41 height 12
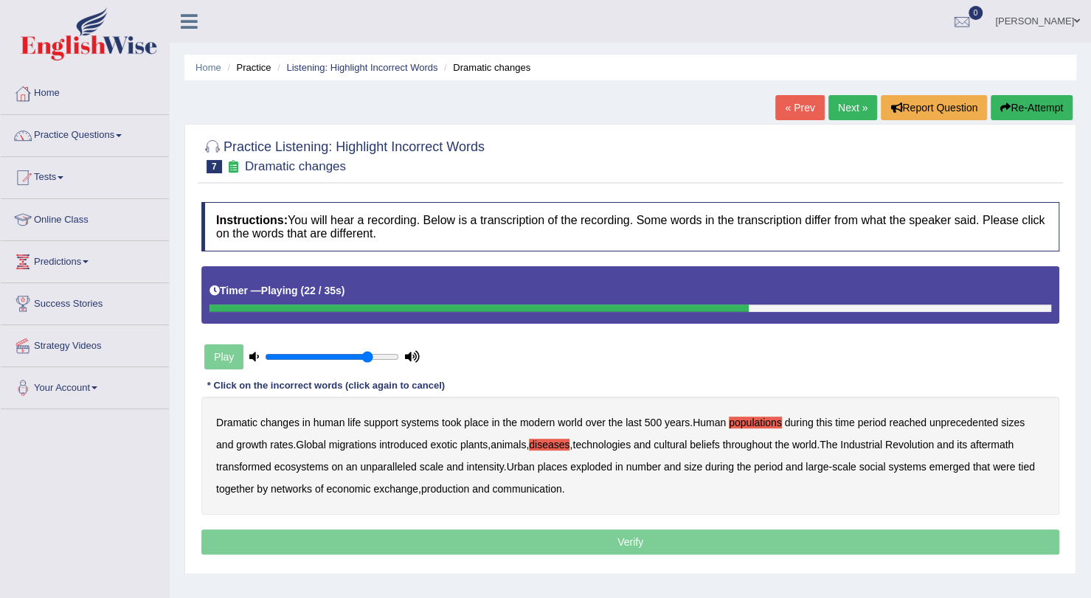
click at [313, 466] on b "ecosystems" at bounding box center [302, 467] width 55 height 12
click at [553, 466] on b "places" at bounding box center [553, 467] width 30 height 12
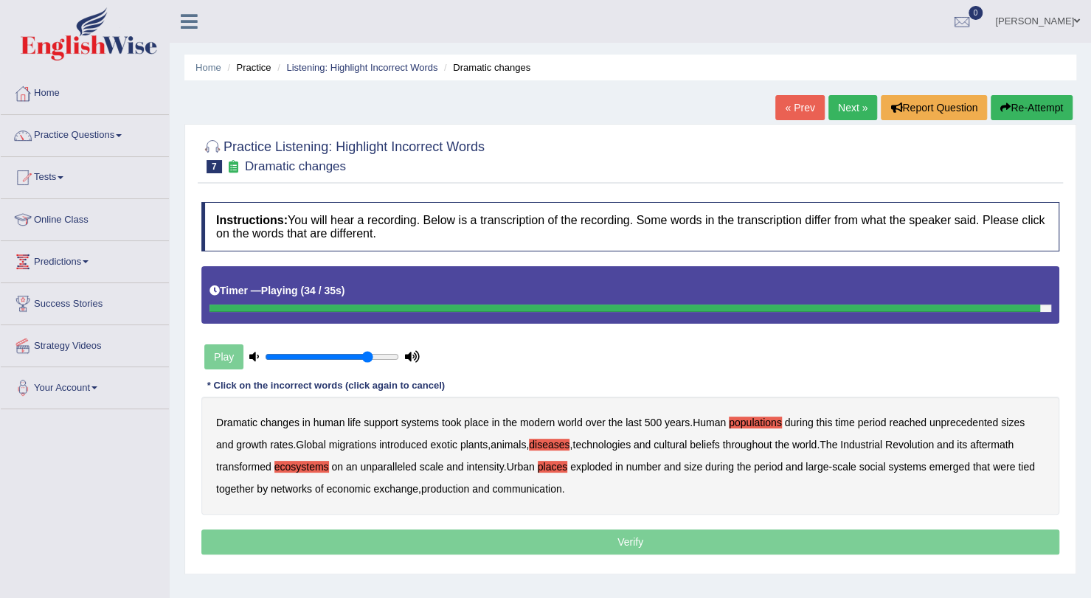
click at [443, 485] on b "production" at bounding box center [445, 489] width 48 height 12
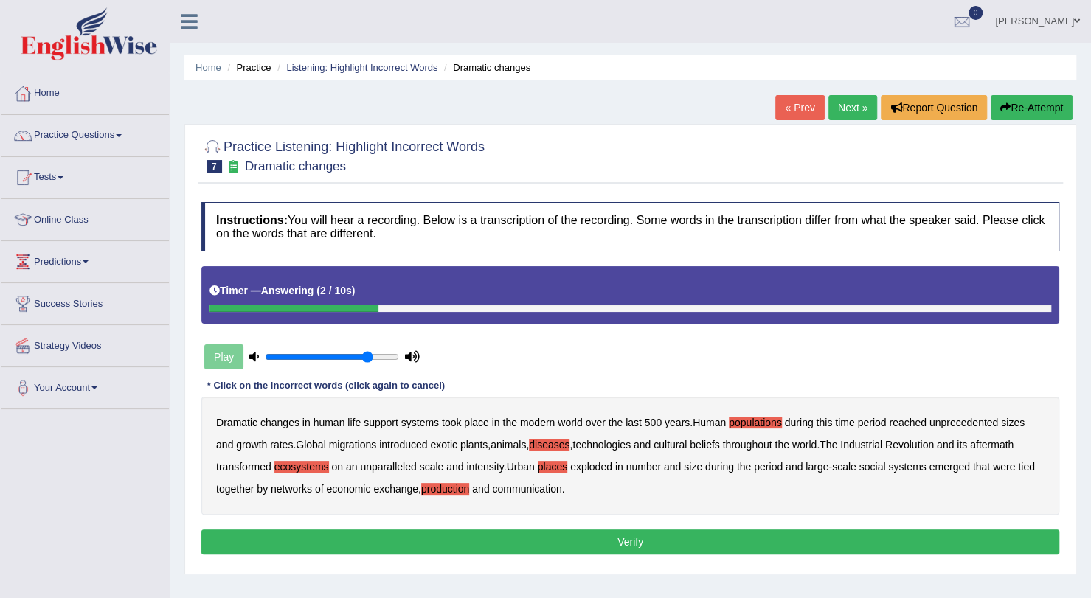
click at [608, 538] on button "Verify" at bounding box center [630, 542] width 858 height 25
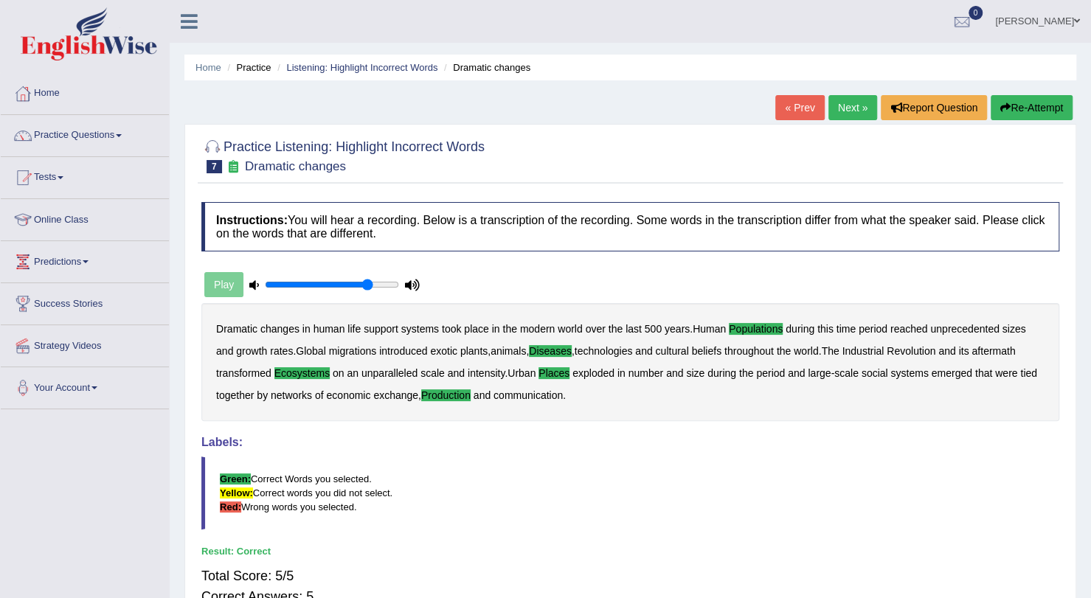
click at [845, 113] on link "Next »" at bounding box center [853, 107] width 49 height 25
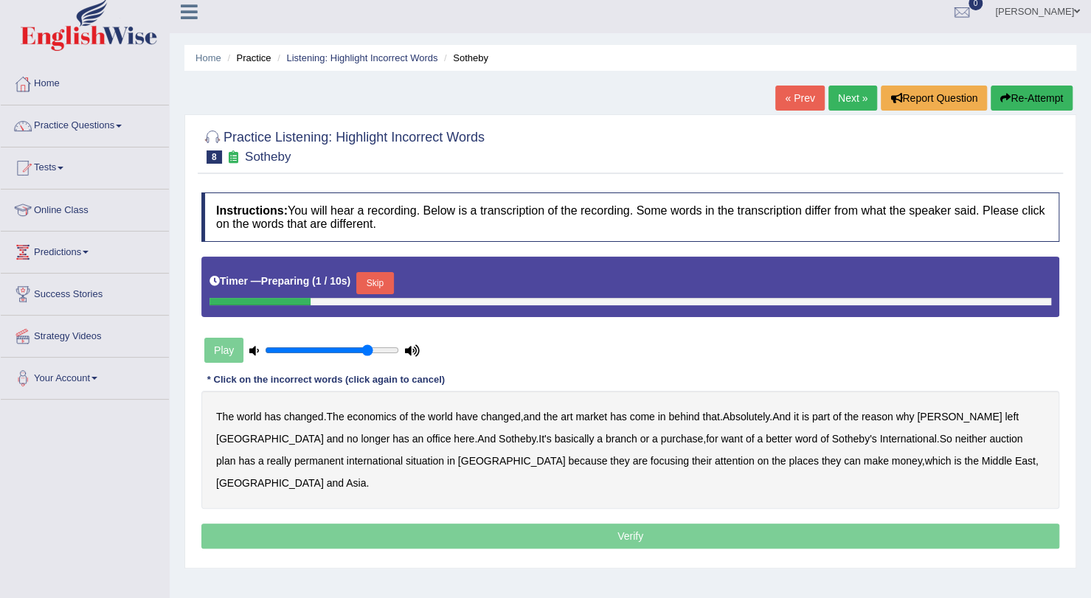
scroll to position [10, 0]
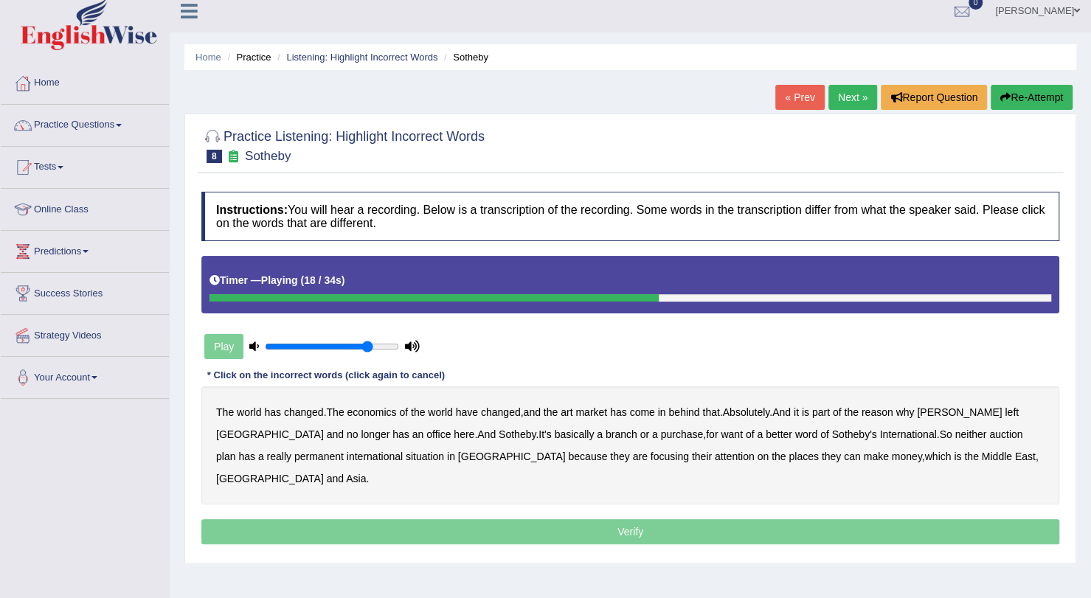
click at [661, 433] on b "purchase" at bounding box center [682, 435] width 43 height 12
click at [235, 451] on b "plan" at bounding box center [225, 457] width 19 height 12
click at [406, 455] on b "situation" at bounding box center [425, 457] width 38 height 12
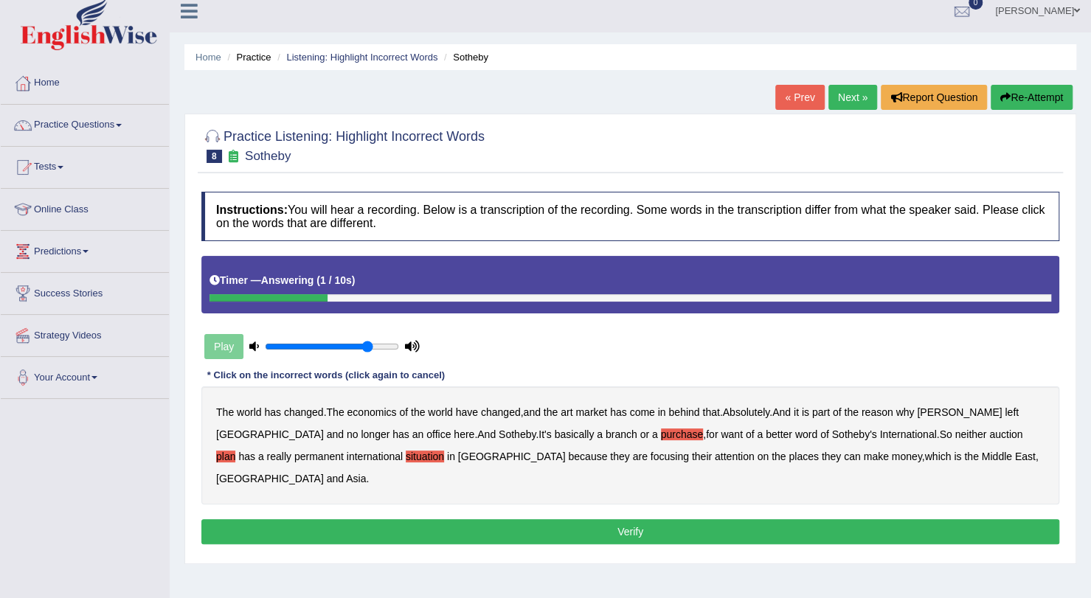
click at [815, 519] on button "Verify" at bounding box center [630, 531] width 858 height 25
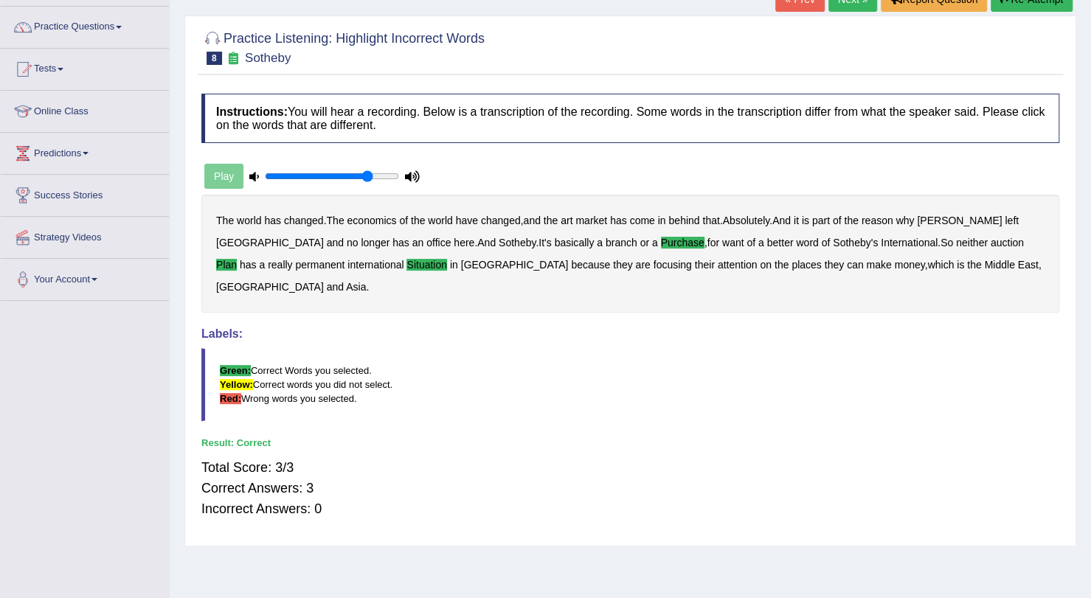
scroll to position [0, 0]
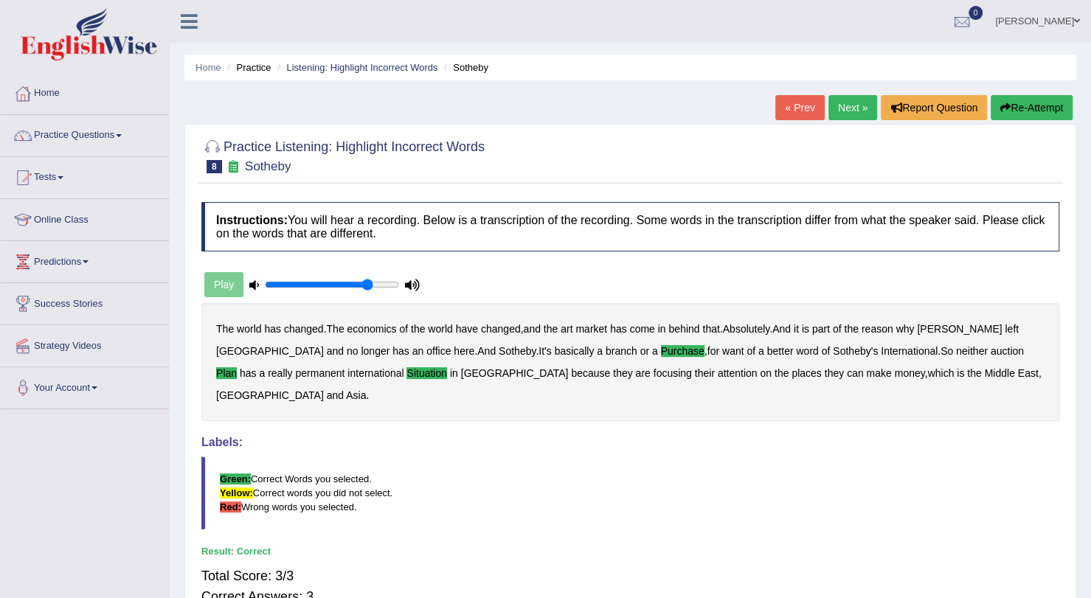
click at [847, 110] on link "Next »" at bounding box center [853, 107] width 49 height 25
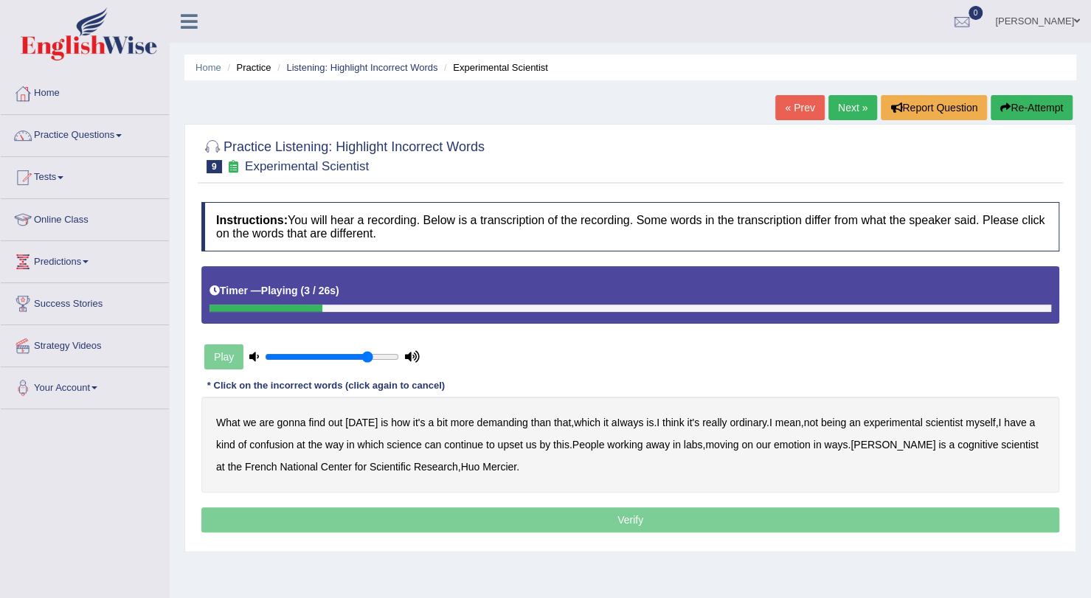
click at [508, 421] on b "demanding" at bounding box center [502, 423] width 51 height 12
click at [624, 422] on b "aIways" at bounding box center [628, 423] width 32 height 12
click at [746, 420] on b "ordinary" at bounding box center [748, 423] width 37 height 12
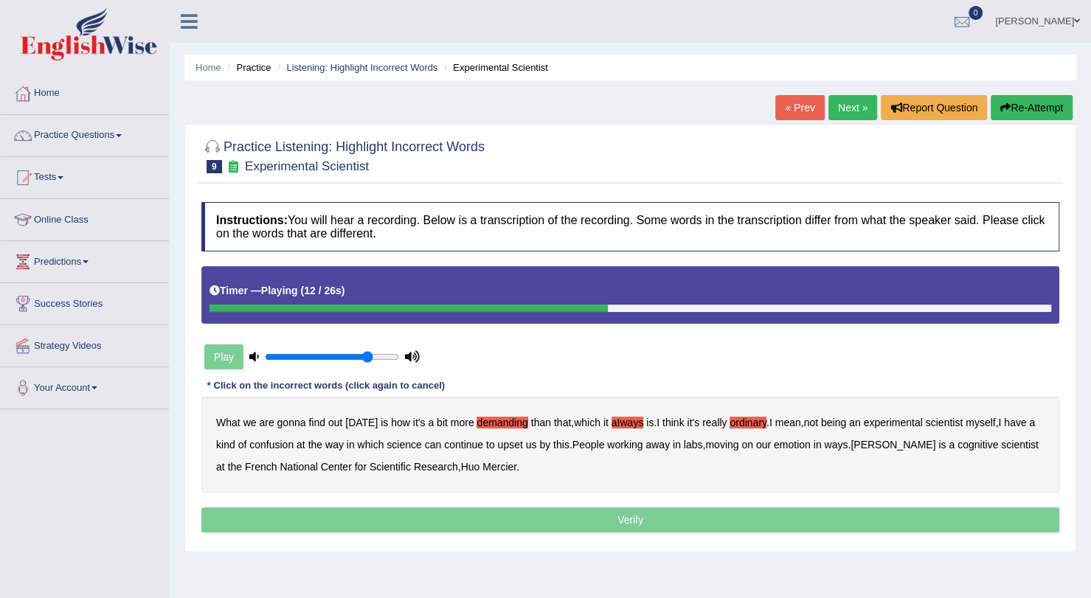
click at [271, 441] on b "confusion" at bounding box center [271, 445] width 44 height 12
click at [522, 445] on b "upset" at bounding box center [509, 445] width 25 height 12
click at [807, 443] on b "emotion" at bounding box center [792, 445] width 37 height 12
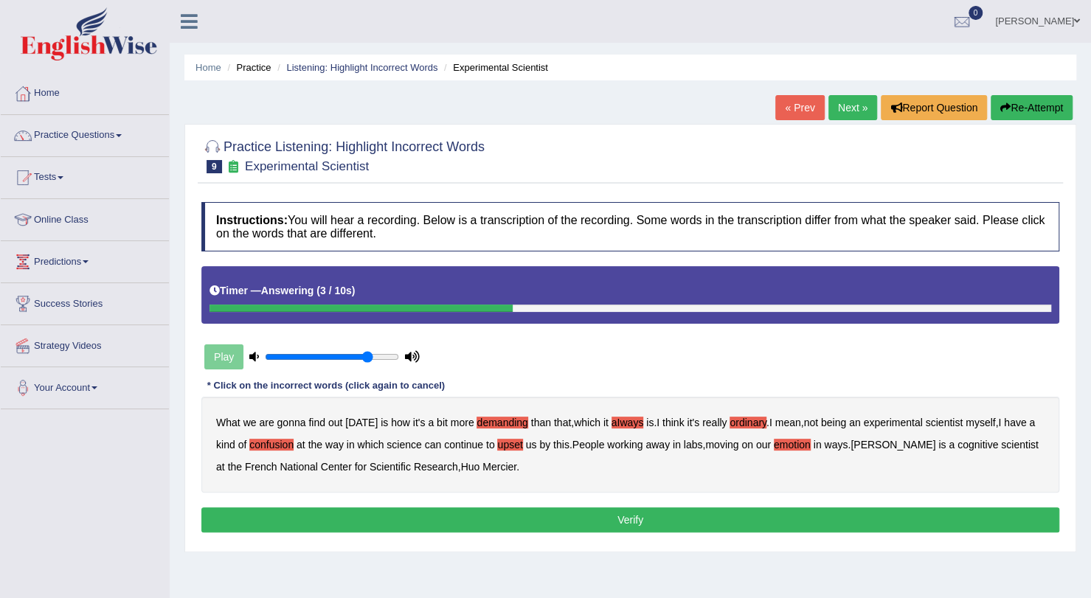
click at [528, 518] on button "Verify" at bounding box center [630, 520] width 858 height 25
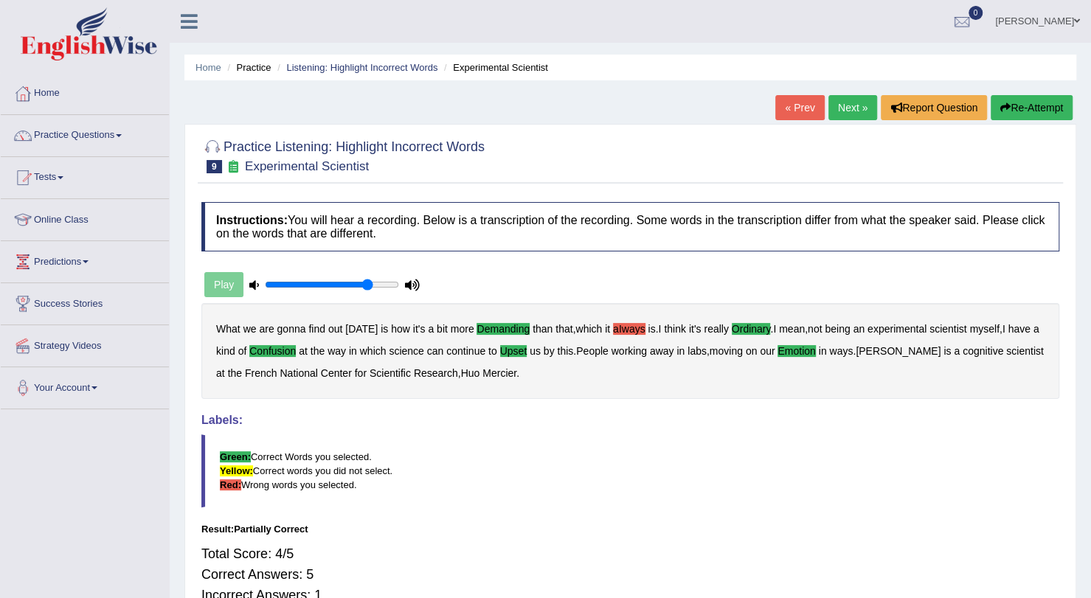
click at [841, 108] on link "Next »" at bounding box center [853, 107] width 49 height 25
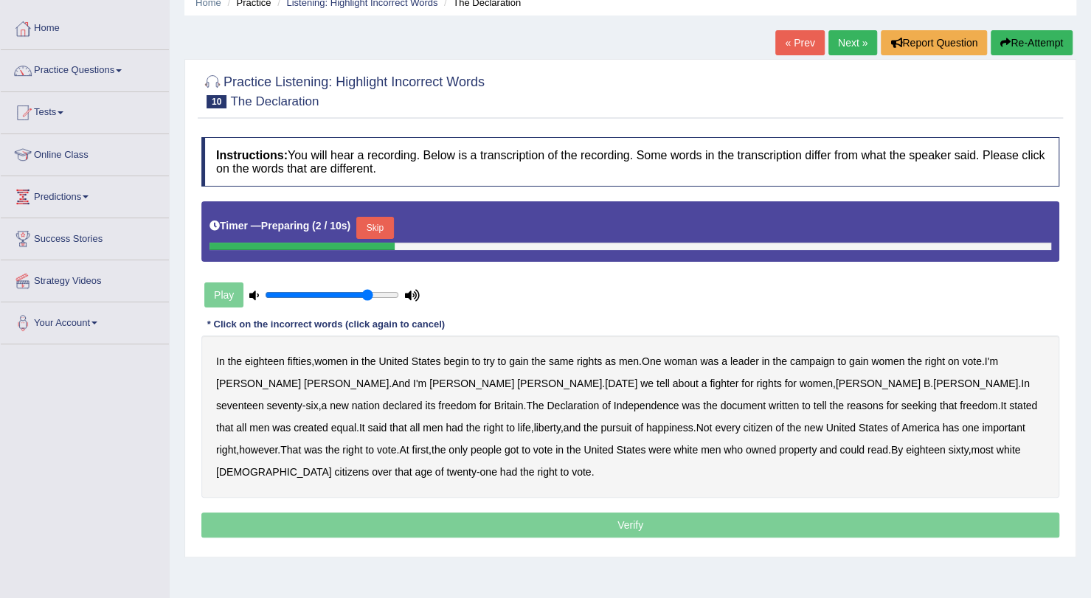
scroll to position [66, 0]
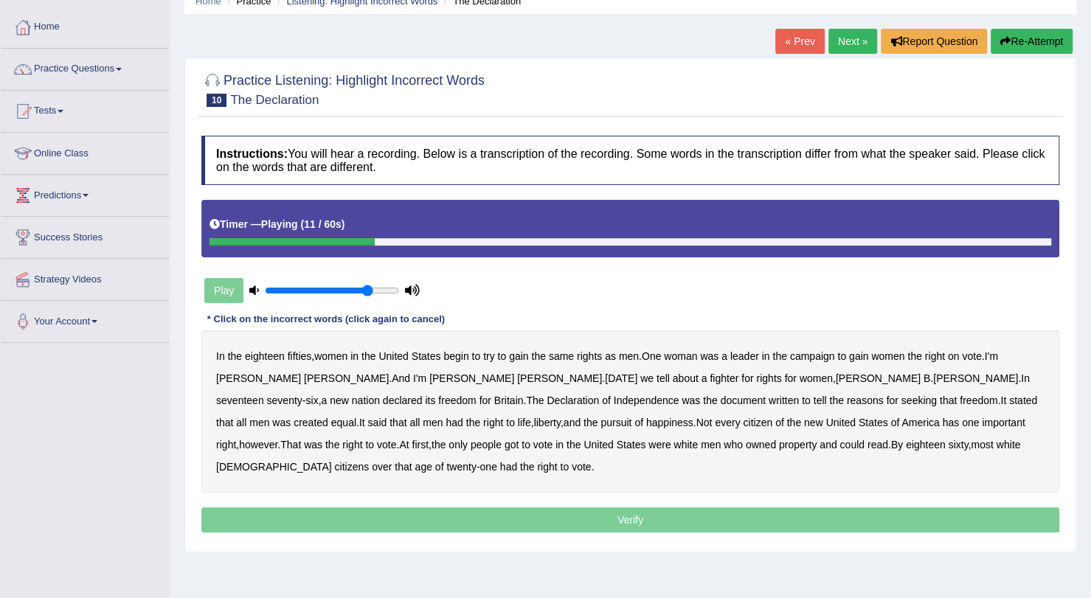
click at [959, 356] on b "on" at bounding box center [954, 357] width 12 height 12
click at [814, 398] on b "tell" at bounding box center [820, 401] width 13 height 12
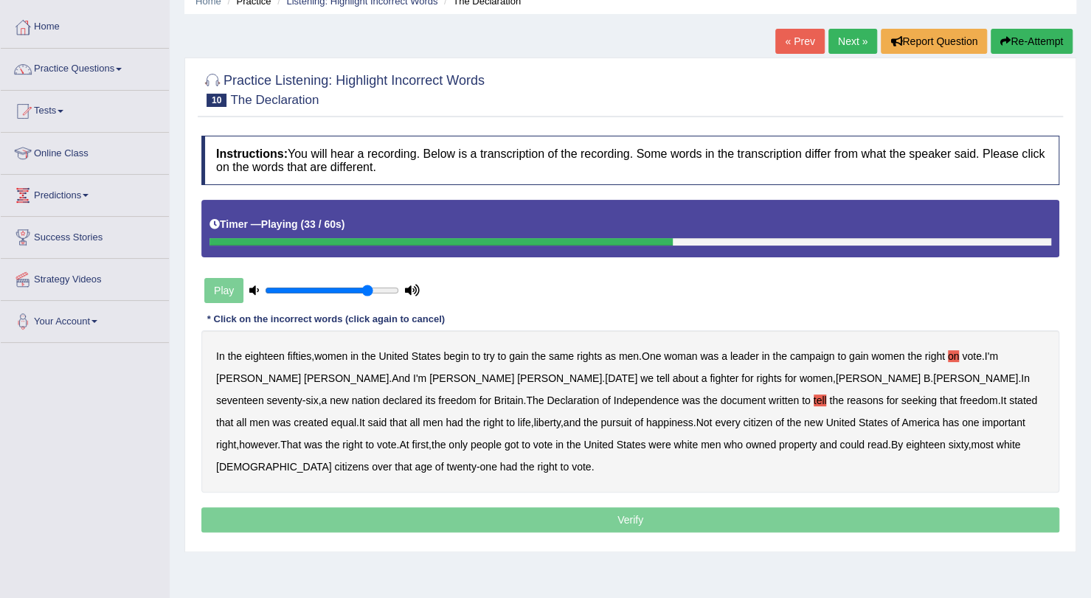
click at [291, 417] on b "was" at bounding box center [281, 423] width 18 height 12
click at [942, 419] on b "has" at bounding box center [950, 423] width 17 height 12
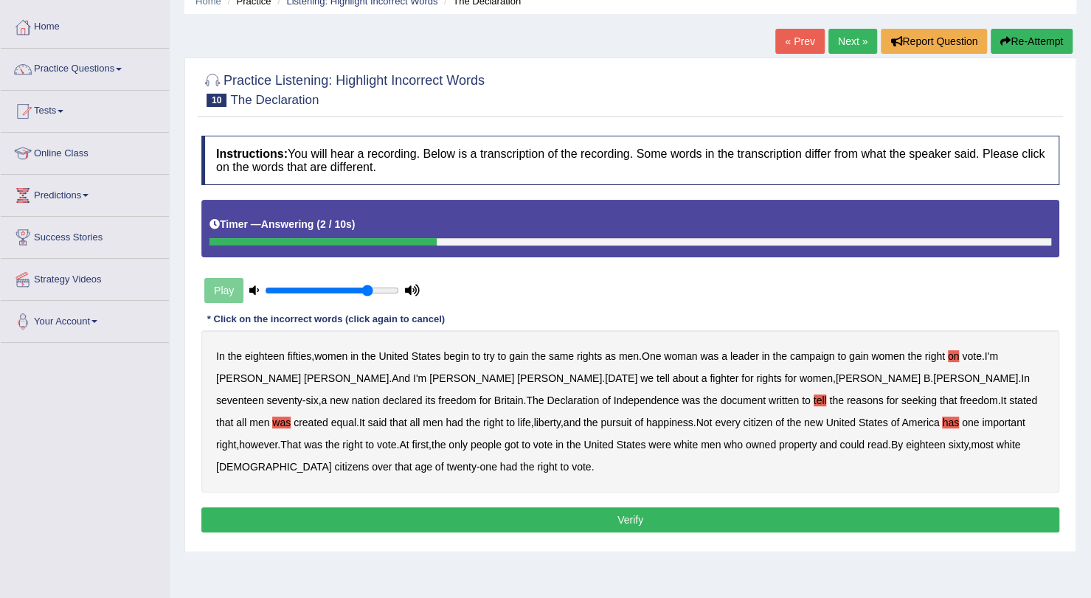
click at [519, 439] on b "got" at bounding box center [512, 445] width 14 height 12
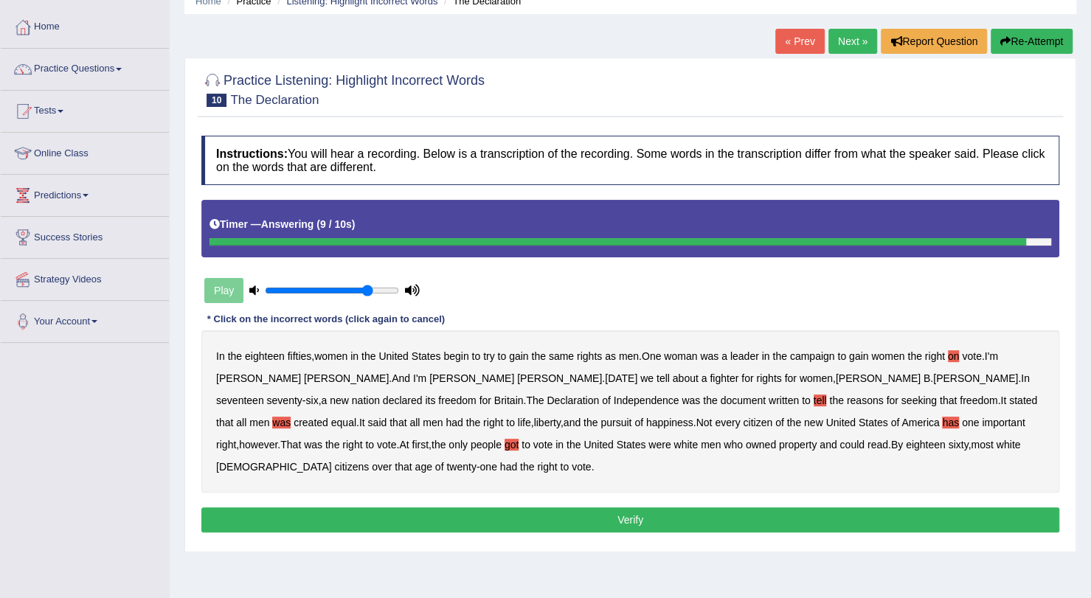
click at [936, 508] on button "Verify" at bounding box center [630, 520] width 858 height 25
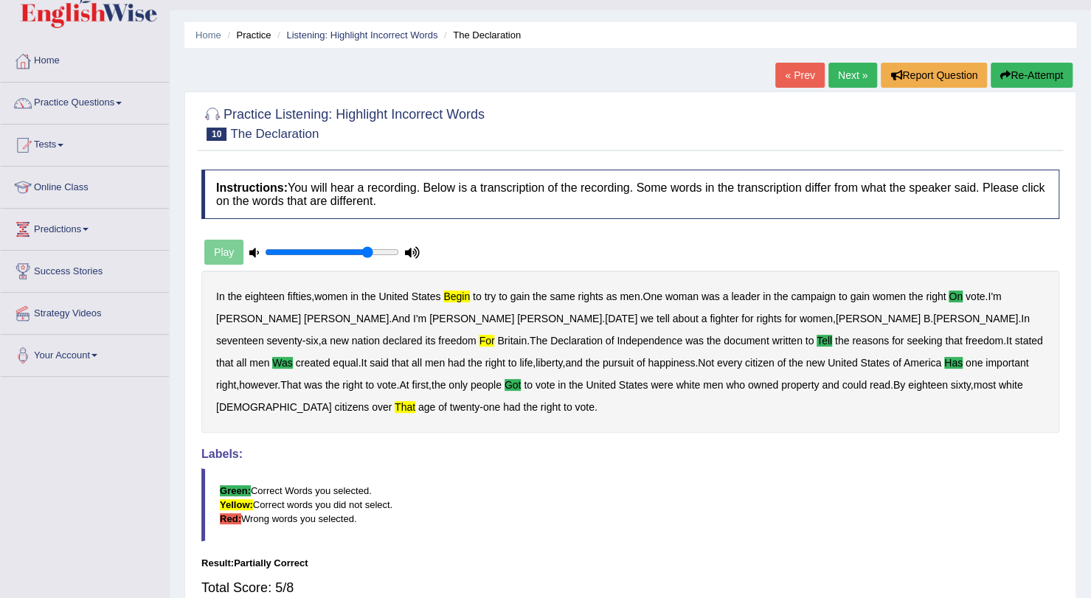
scroll to position [0, 0]
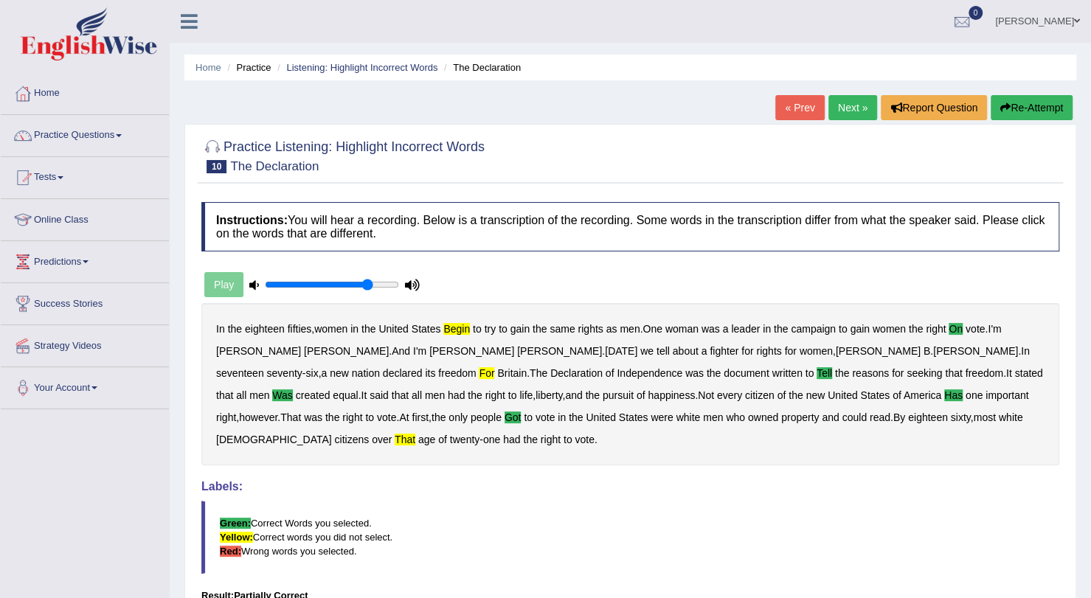
click at [1042, 111] on button "Re-Attempt" at bounding box center [1032, 107] width 82 height 25
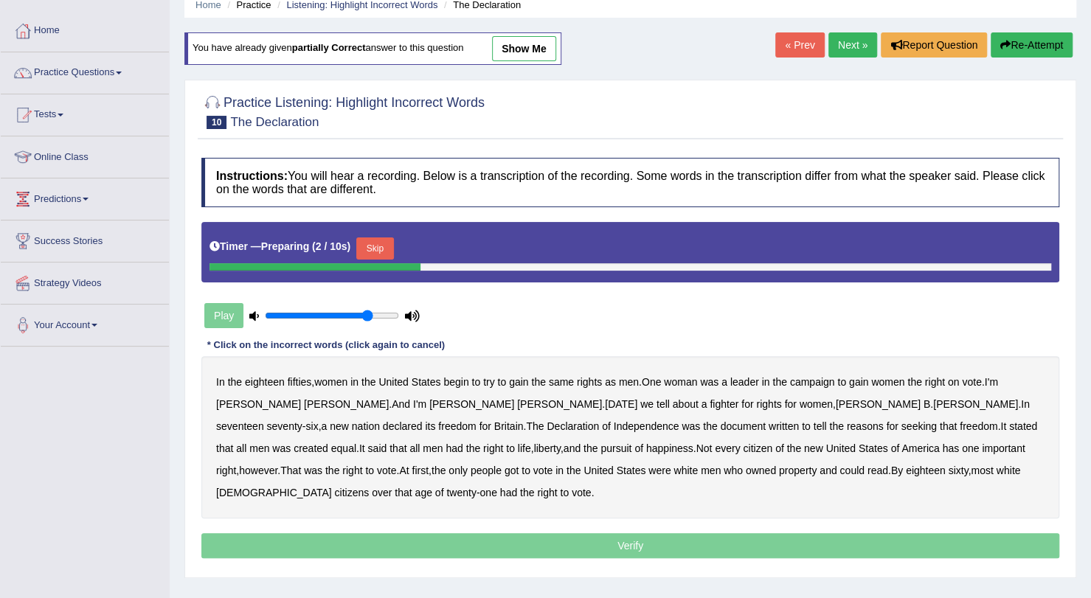
scroll to position [64, 0]
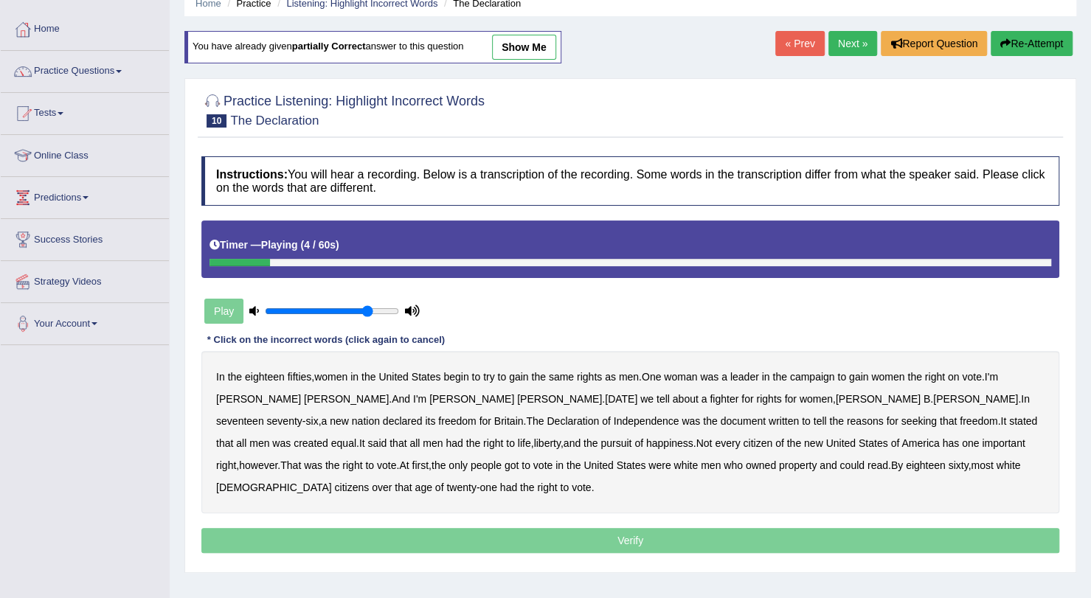
click at [470, 375] on div "In the eighteen fifties , women in the United States begin to try to gain the s…" at bounding box center [630, 432] width 858 height 162
click at [461, 373] on b "begin" at bounding box center [455, 377] width 25 height 12
click at [957, 377] on b "on" at bounding box center [954, 377] width 12 height 12
click at [491, 415] on b "for" at bounding box center [485, 421] width 12 height 12
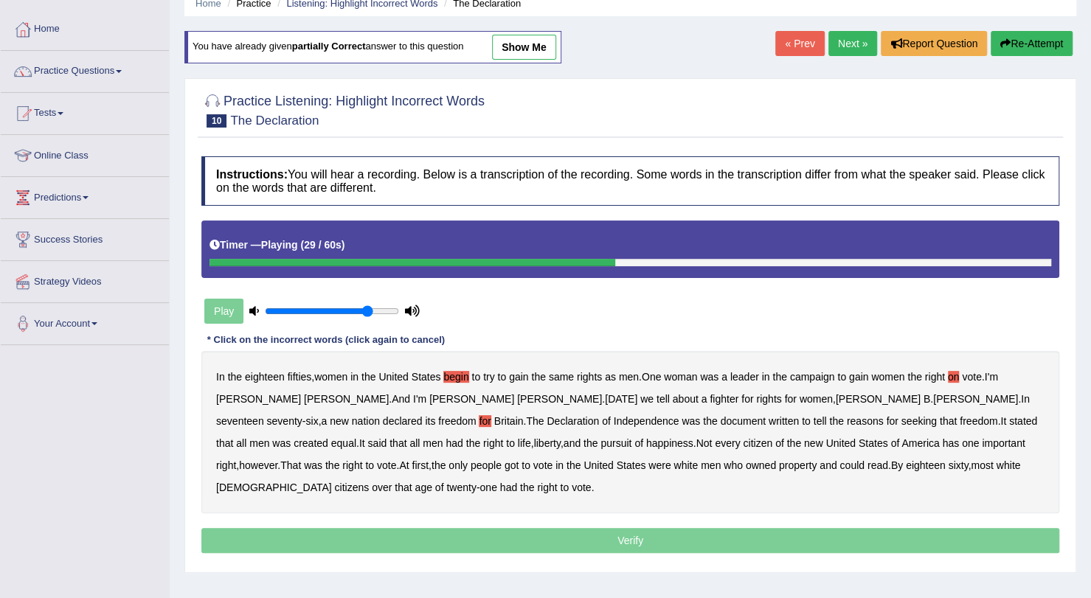
click at [814, 417] on b "tell" at bounding box center [820, 421] width 13 height 12
click at [291, 438] on b "was" at bounding box center [281, 444] width 18 height 12
click at [942, 438] on b "has" at bounding box center [950, 444] width 17 height 12
click at [519, 460] on b "got" at bounding box center [512, 466] width 14 height 12
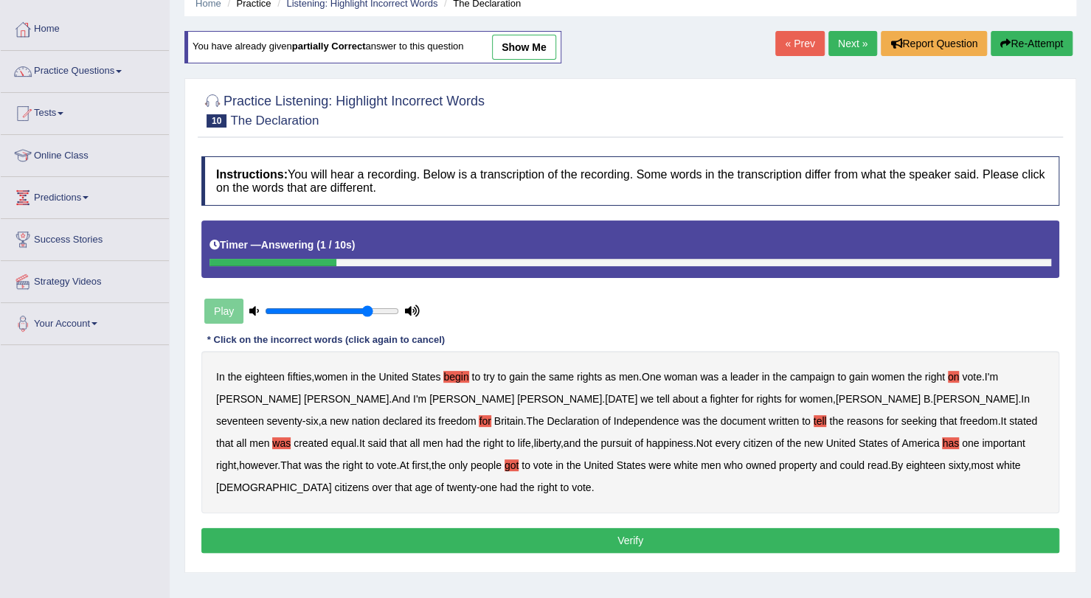
click at [840, 528] on button "Verify" at bounding box center [630, 540] width 858 height 25
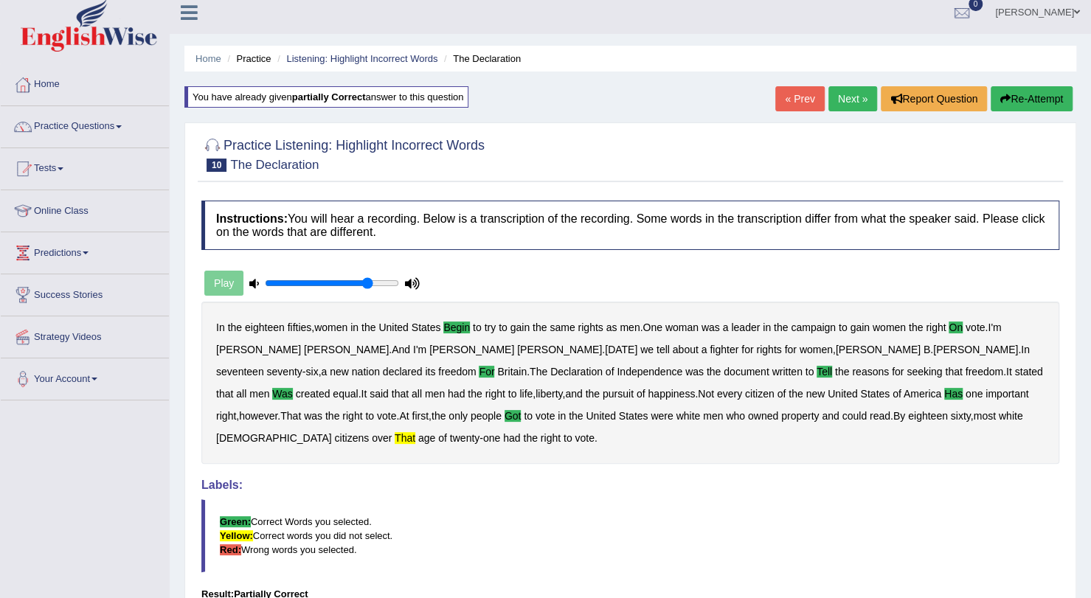
scroll to position [8, 0]
click at [63, 123] on link "Practice Questions" at bounding box center [85, 125] width 168 height 37
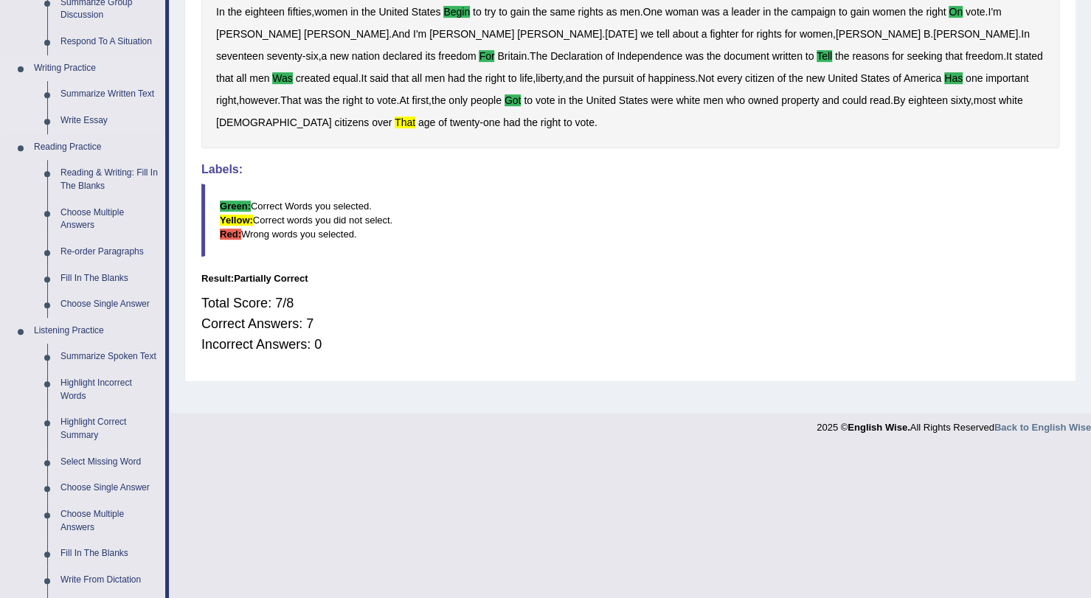
scroll to position [337, 0]
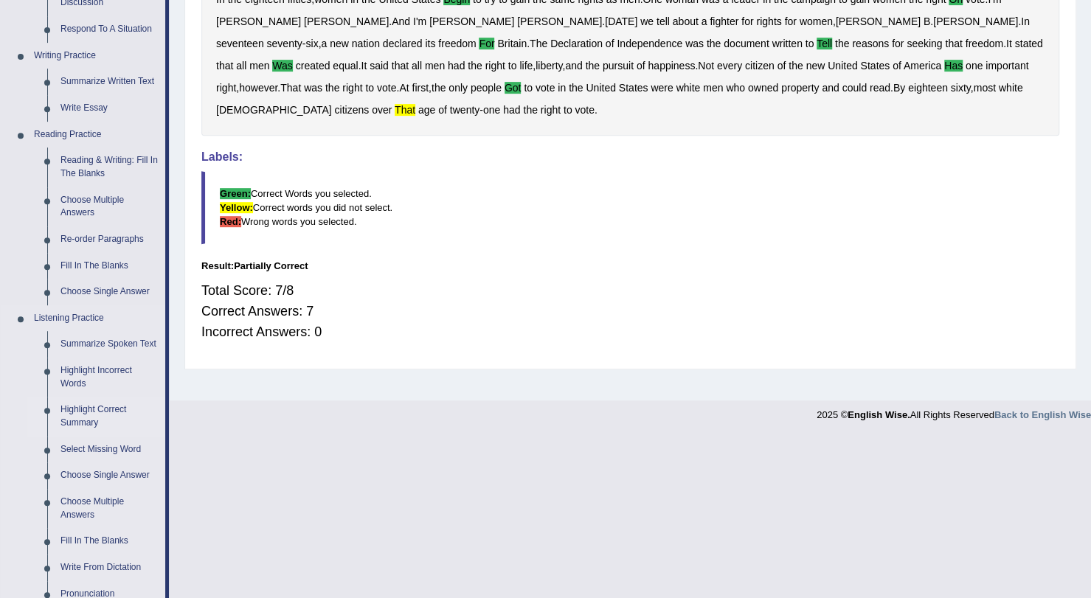
click at [87, 410] on link "Highlight Correct Summary" at bounding box center [109, 416] width 111 height 39
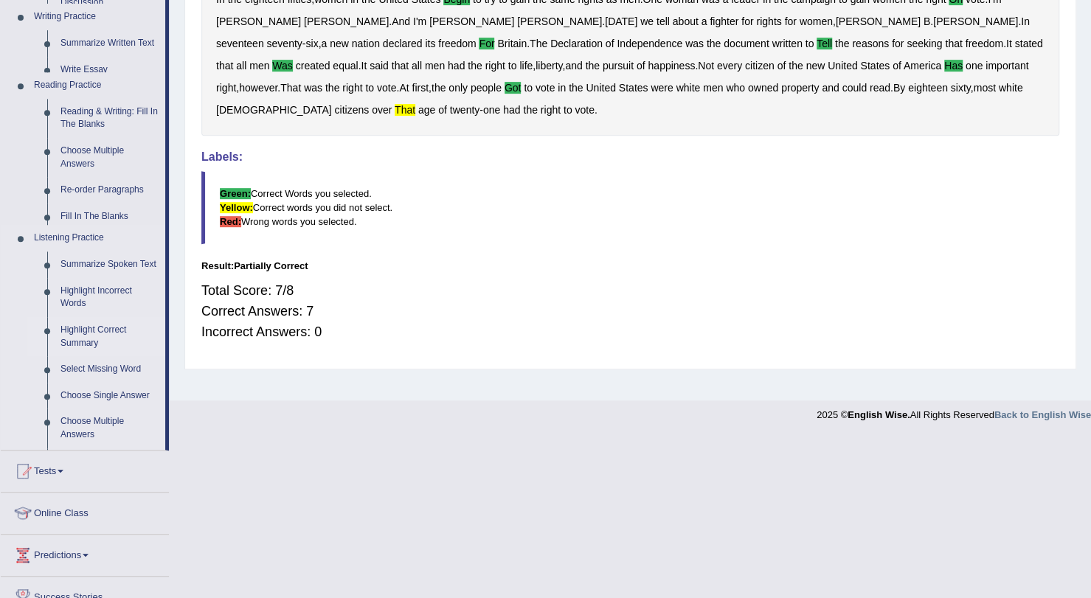
scroll to position [176, 0]
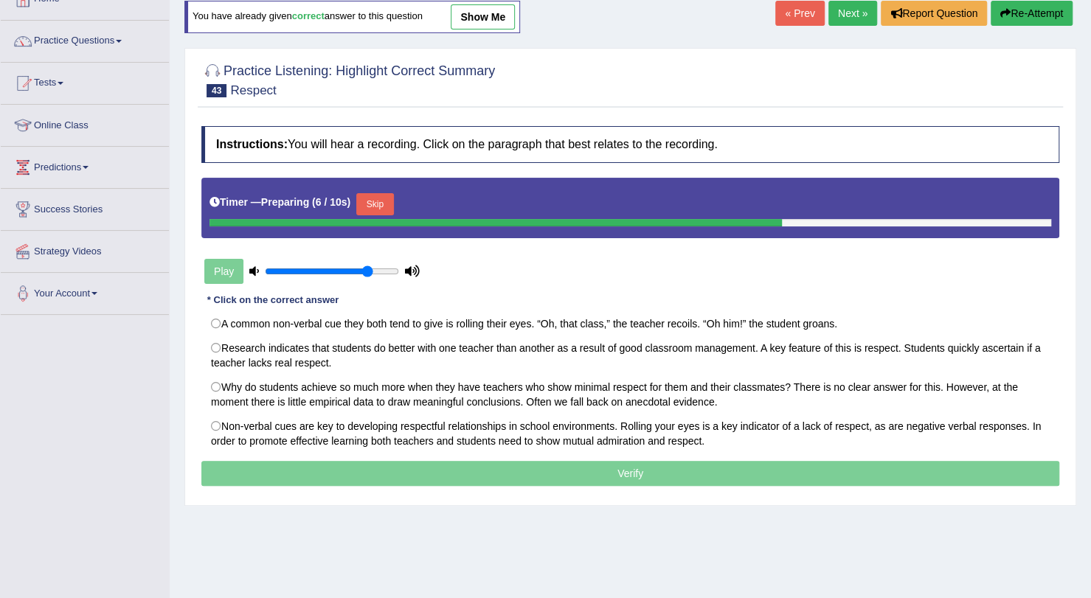
scroll to position [96, 0]
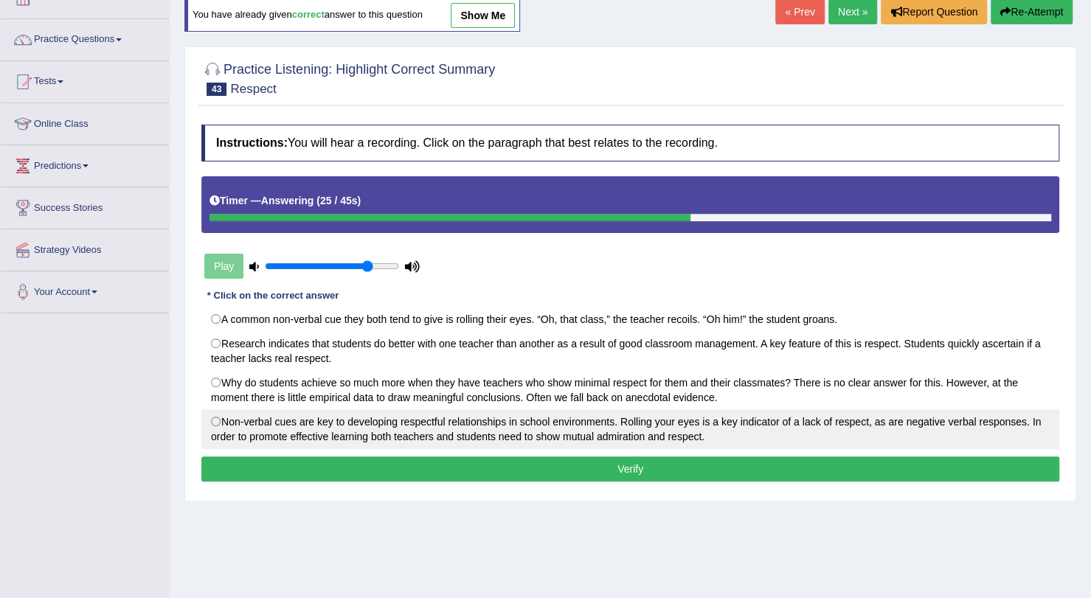
click at [469, 420] on label "Non-verbal cues are key to developing respectful relationships in school enviro…" at bounding box center [630, 430] width 858 height 40
radio input "true"
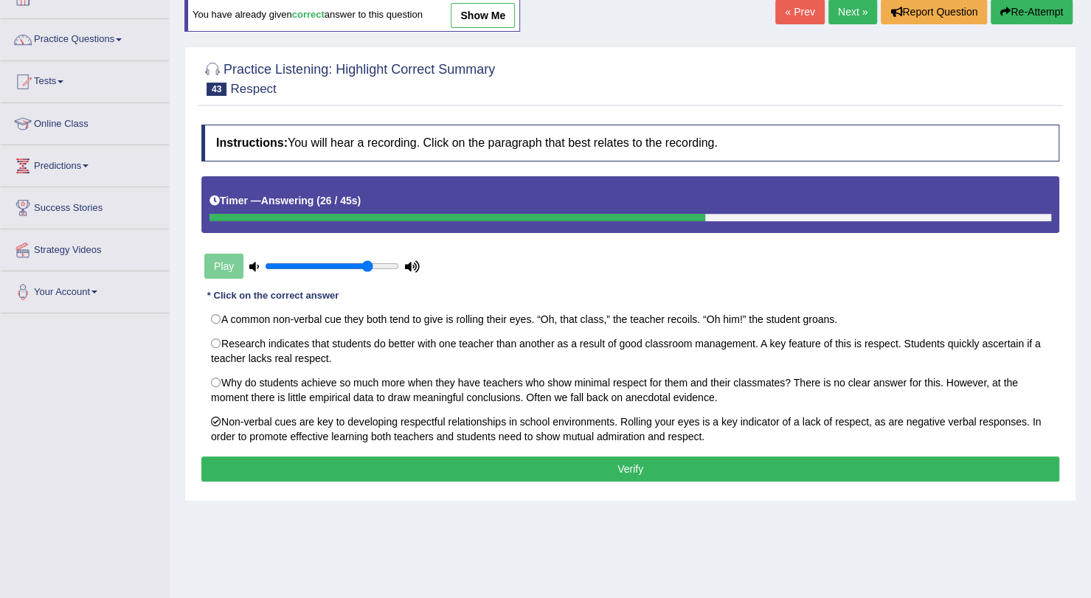
click at [502, 463] on button "Verify" at bounding box center [630, 469] width 858 height 25
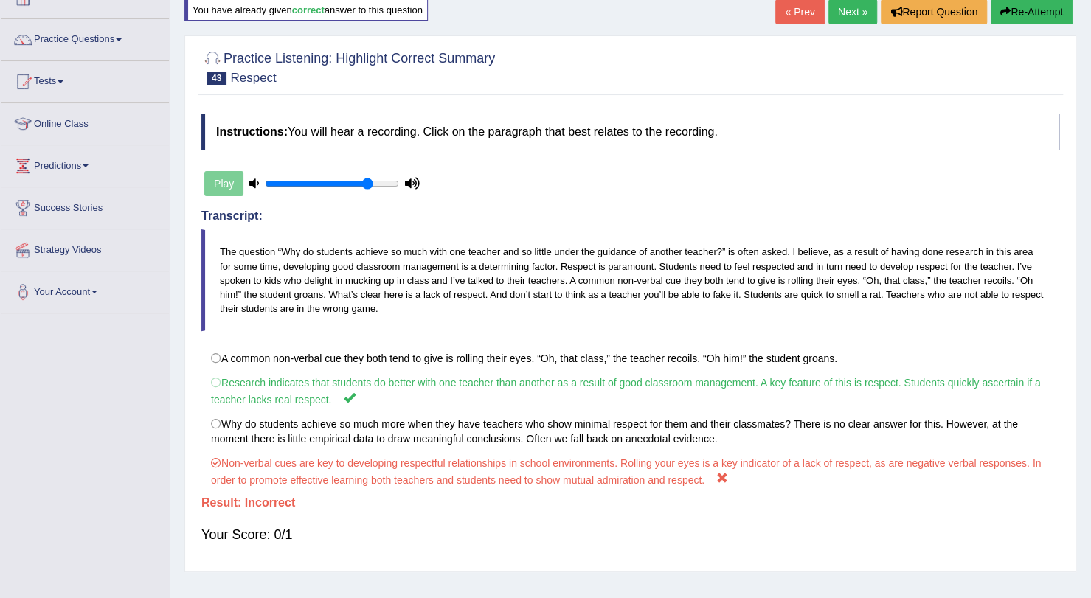
click at [846, 14] on link "Next »" at bounding box center [853, 11] width 49 height 25
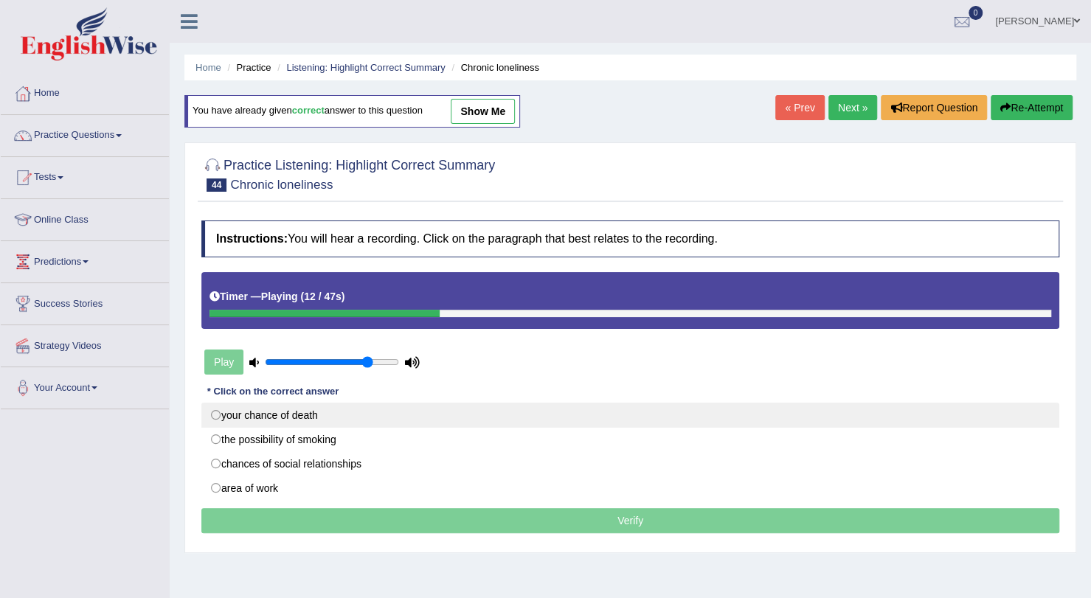
click at [319, 411] on label "your chance of death" at bounding box center [630, 415] width 858 height 25
radio input "true"
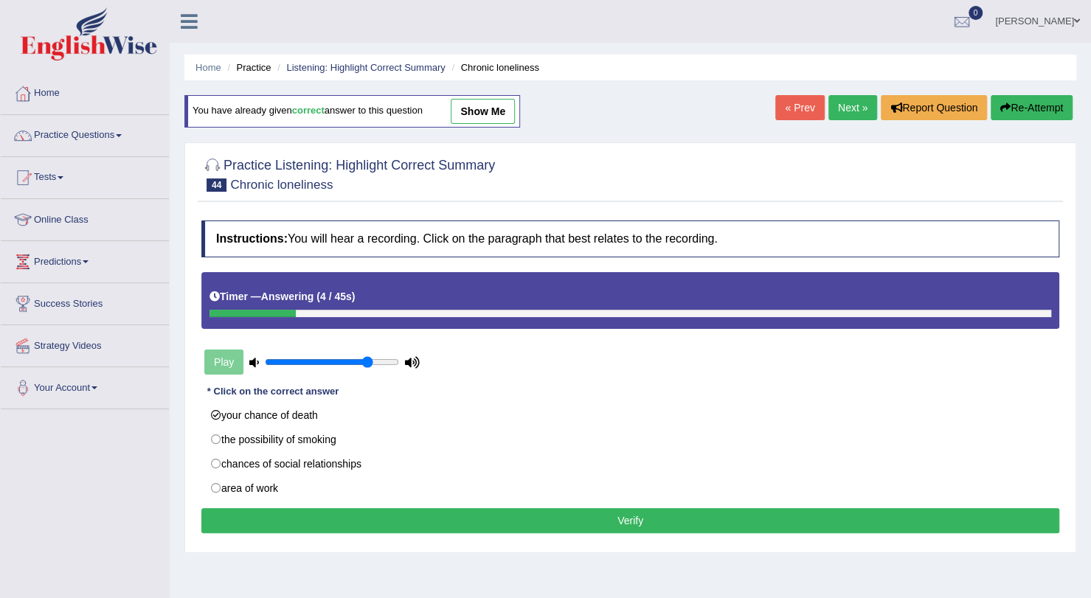
click at [356, 516] on button "Verify" at bounding box center [630, 520] width 858 height 25
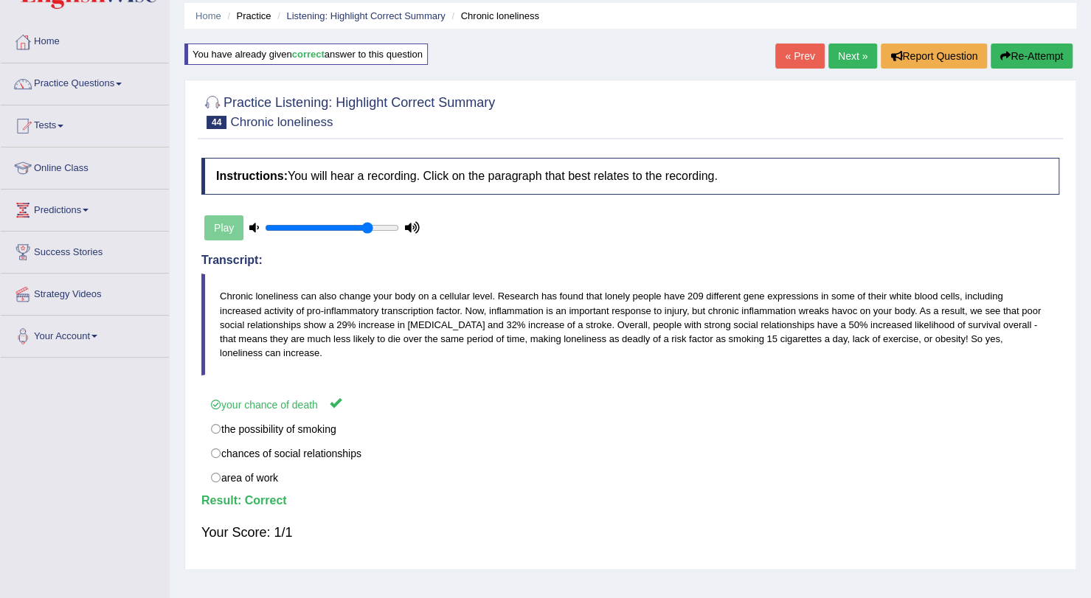
scroll to position [54, 0]
